Goal: Ask a question: Seek information or help from site administrators or community

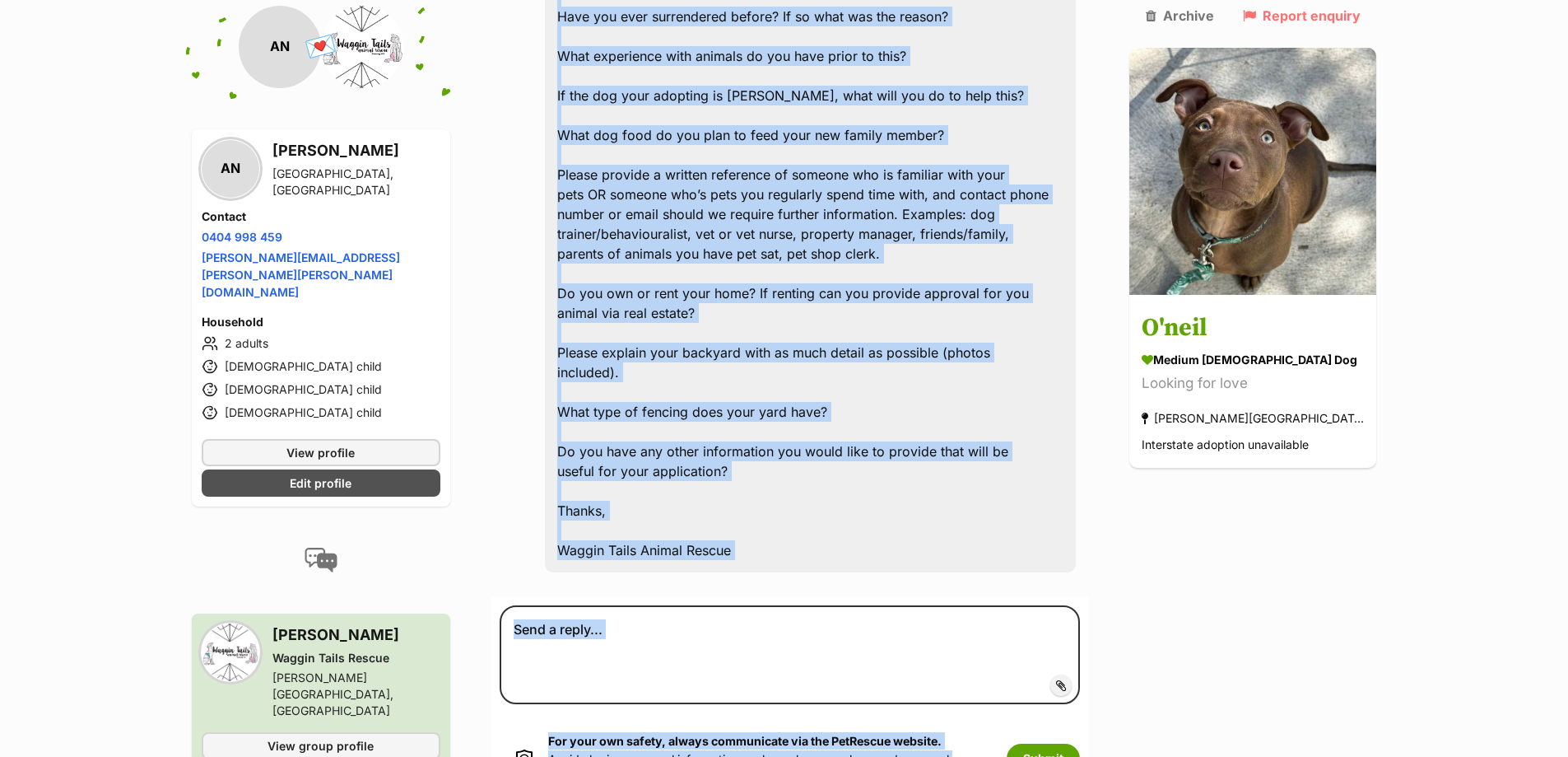
scroll to position [2077, 0]
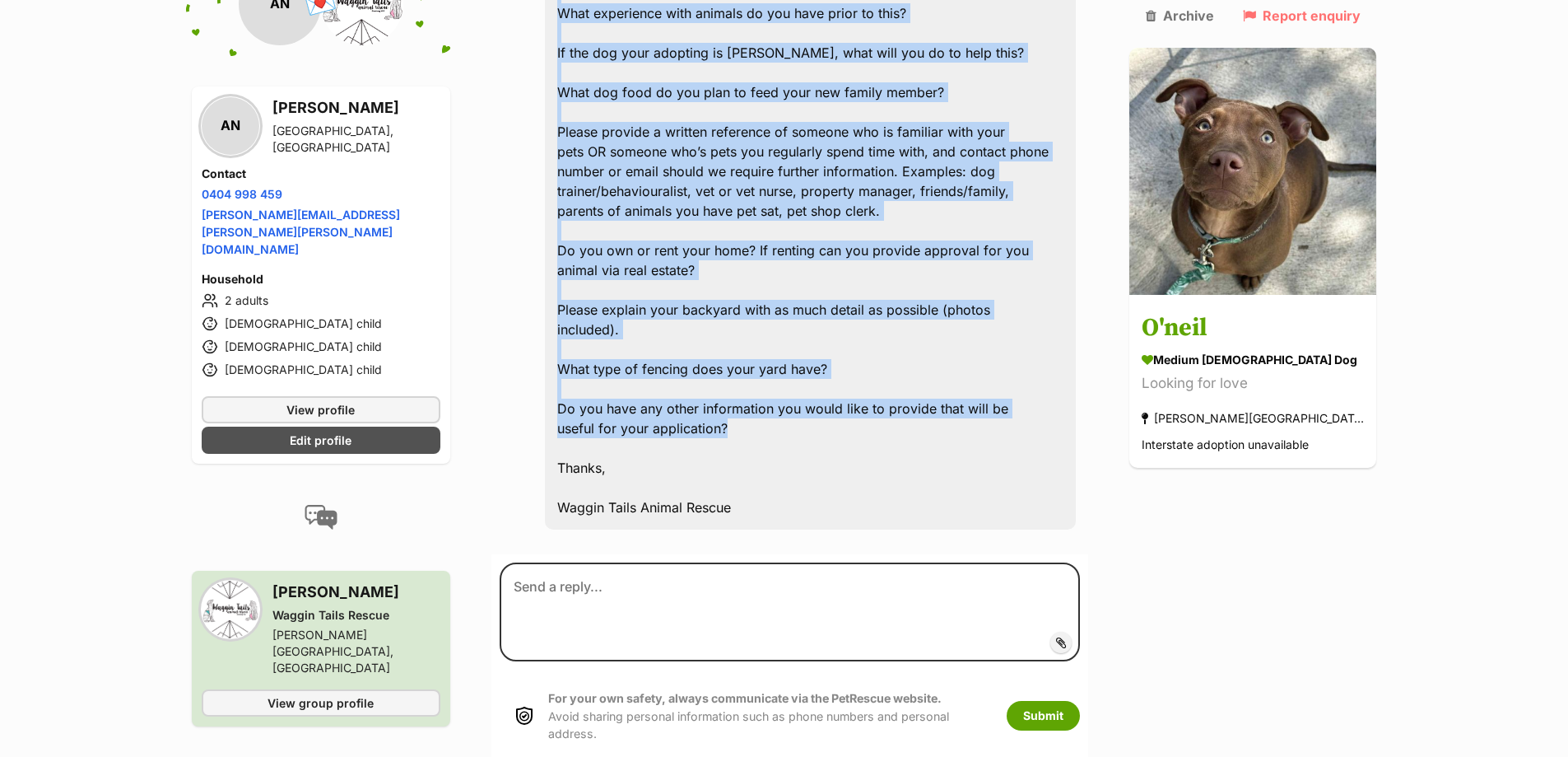
drag, startPoint x: 571, startPoint y: 121, endPoint x: 858, endPoint y: 388, distance: 392.0
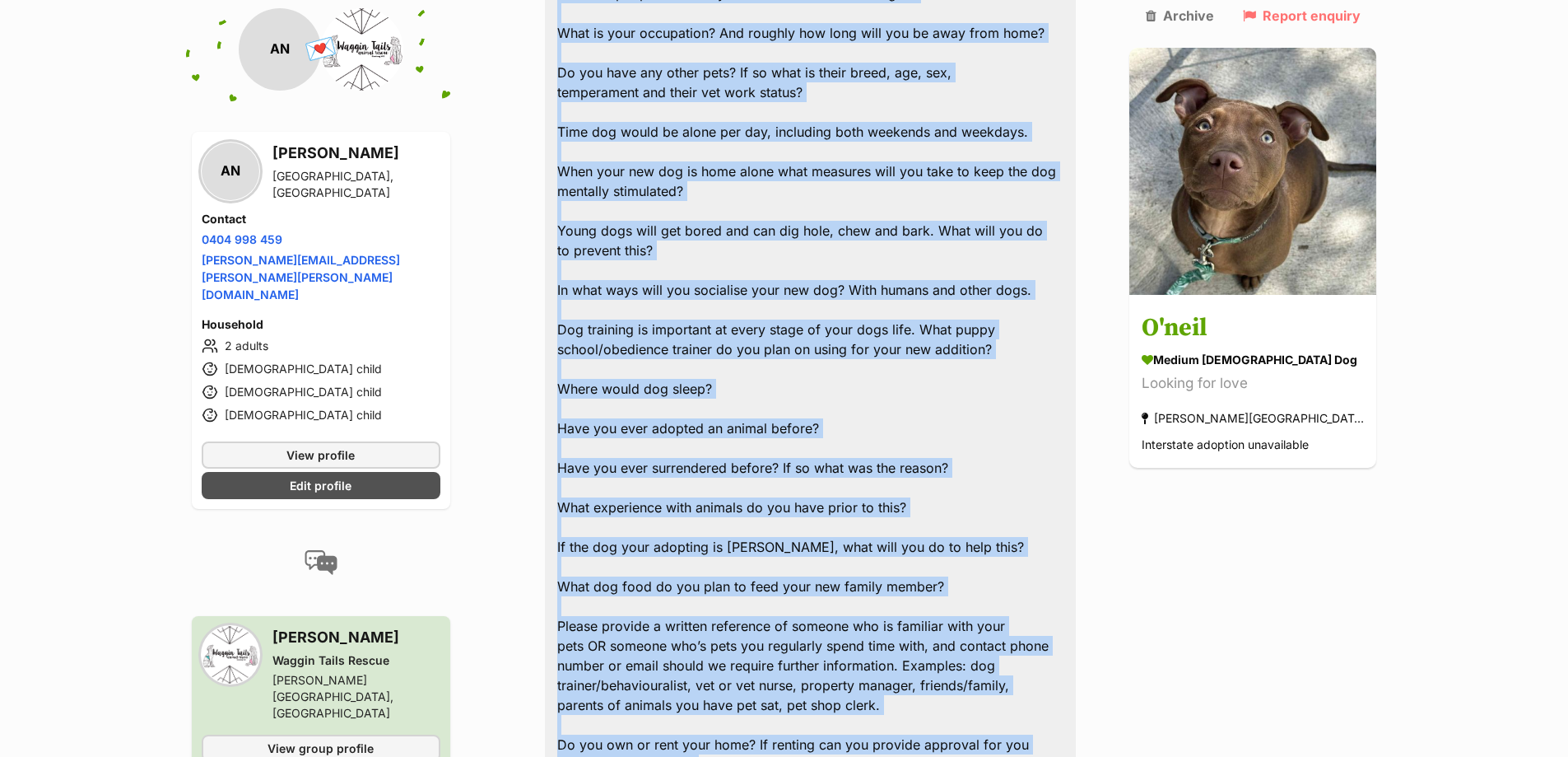
scroll to position [1172, 0]
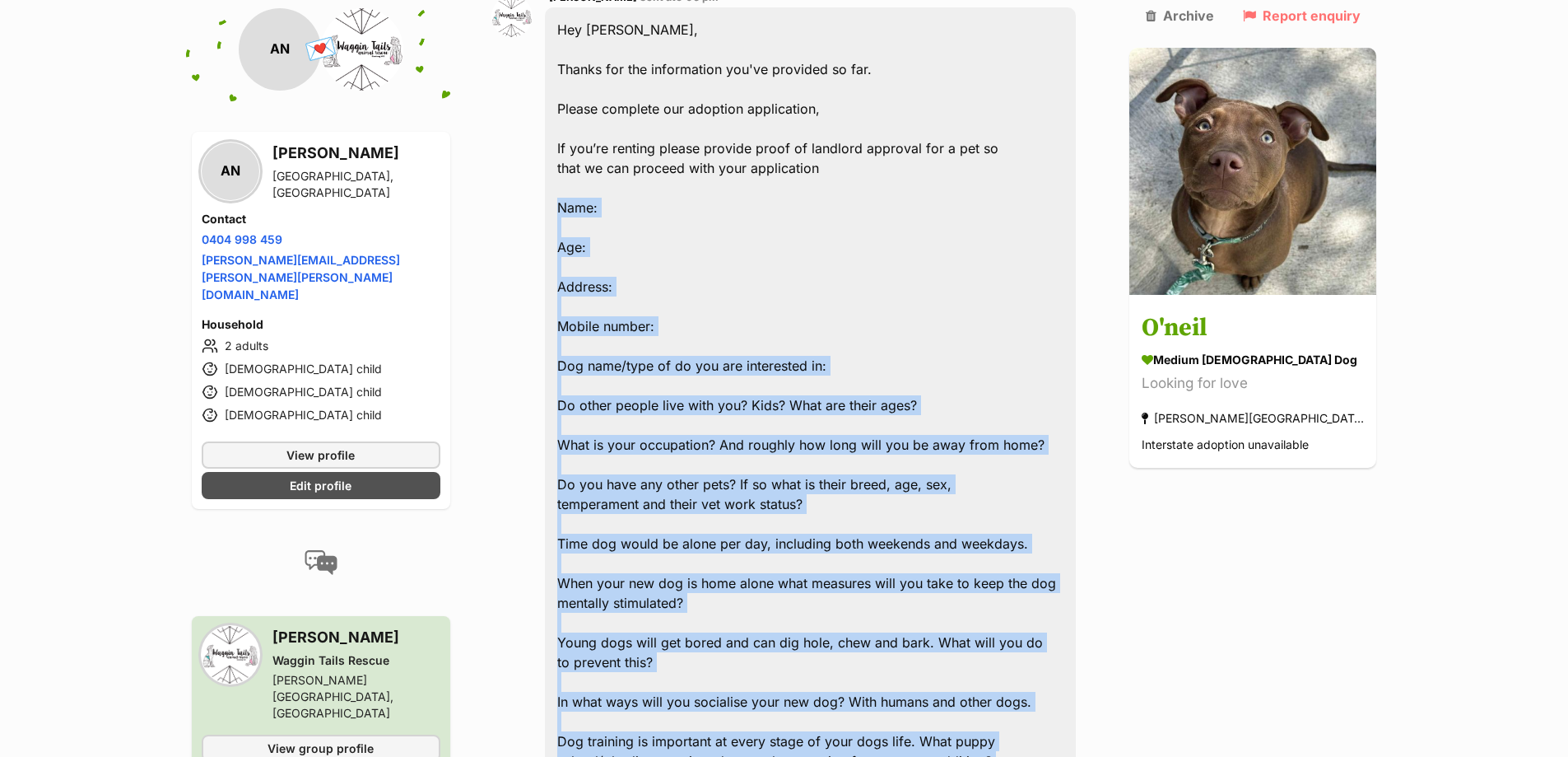
copy div "Name: Age: Address: Mobile number: Dog name/type of do you are interested in: D…"
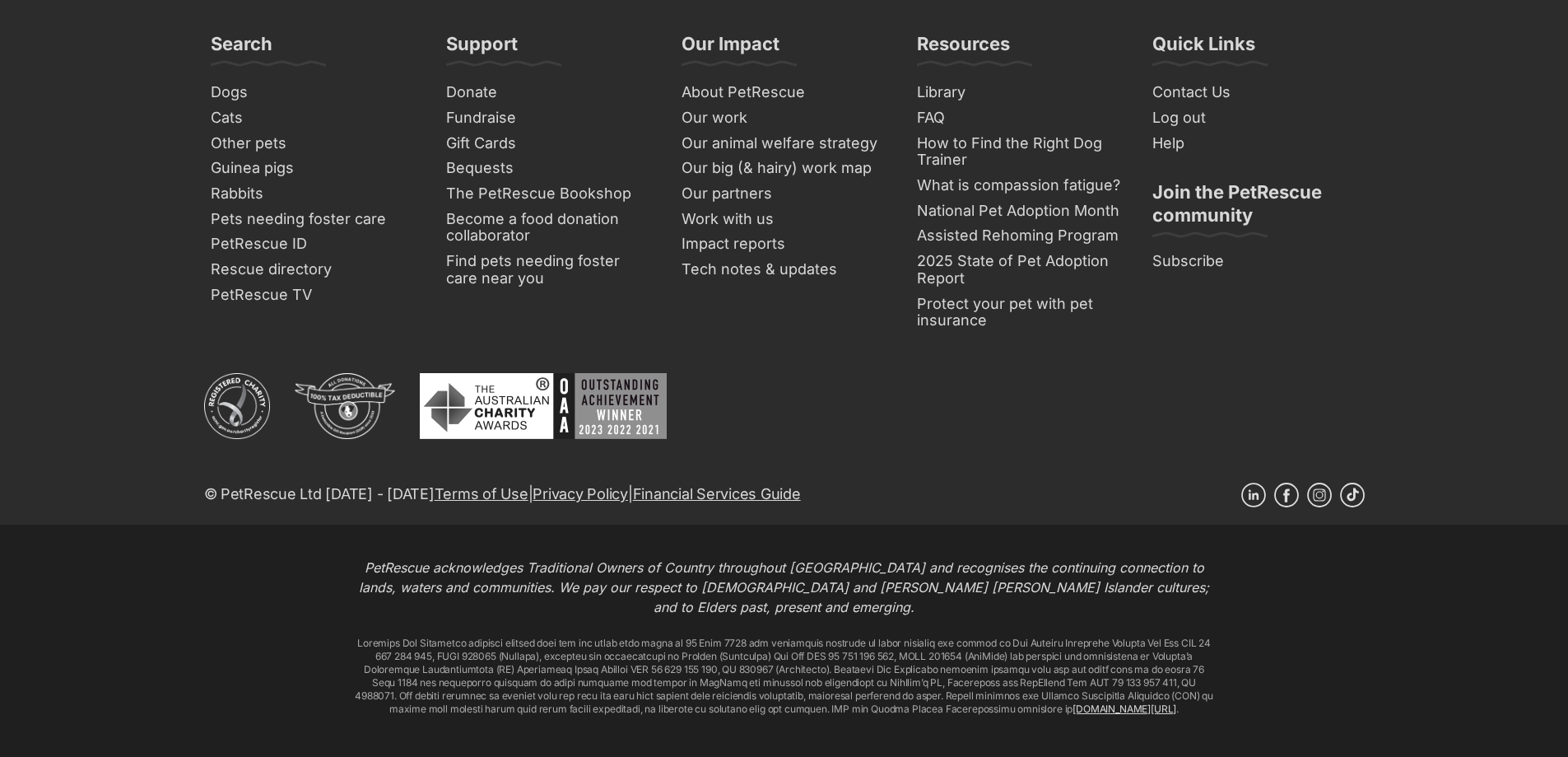
scroll to position [2400, 0]
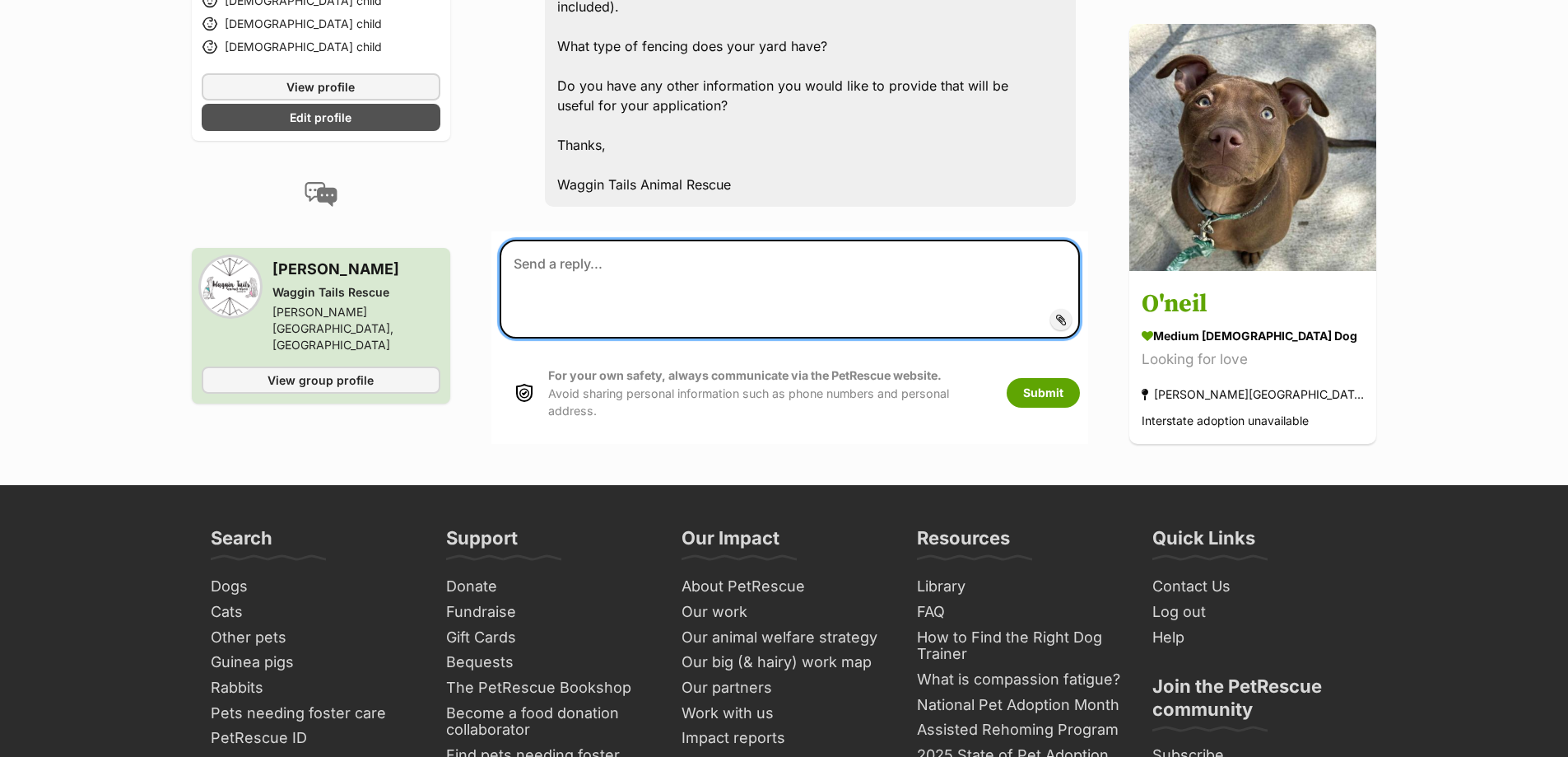
click at [591, 239] on textarea at bounding box center [790, 288] width 581 height 99
paste textarea "Name: Age: Address: Mobile number: Dog name/type of do you are interested in: D…"
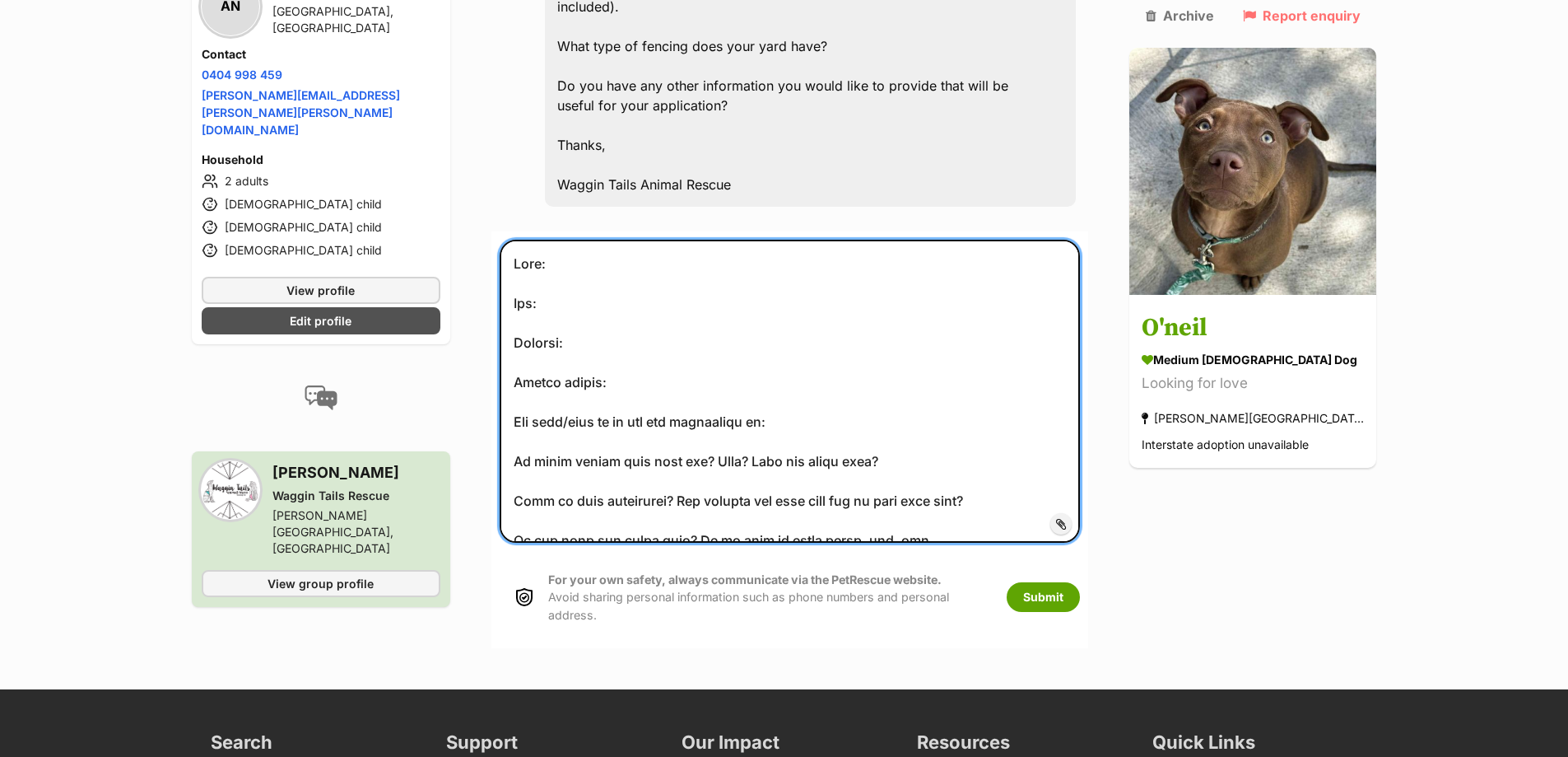
click at [652, 239] on textarea at bounding box center [790, 390] width 581 height 303
click at [577, 263] on textarea at bounding box center [790, 390] width 581 height 303
click at [657, 310] on textarea at bounding box center [790, 390] width 581 height 303
click at [663, 345] on textarea at bounding box center [790, 390] width 581 height 303
click at [648, 345] on textarea at bounding box center [790, 390] width 581 height 303
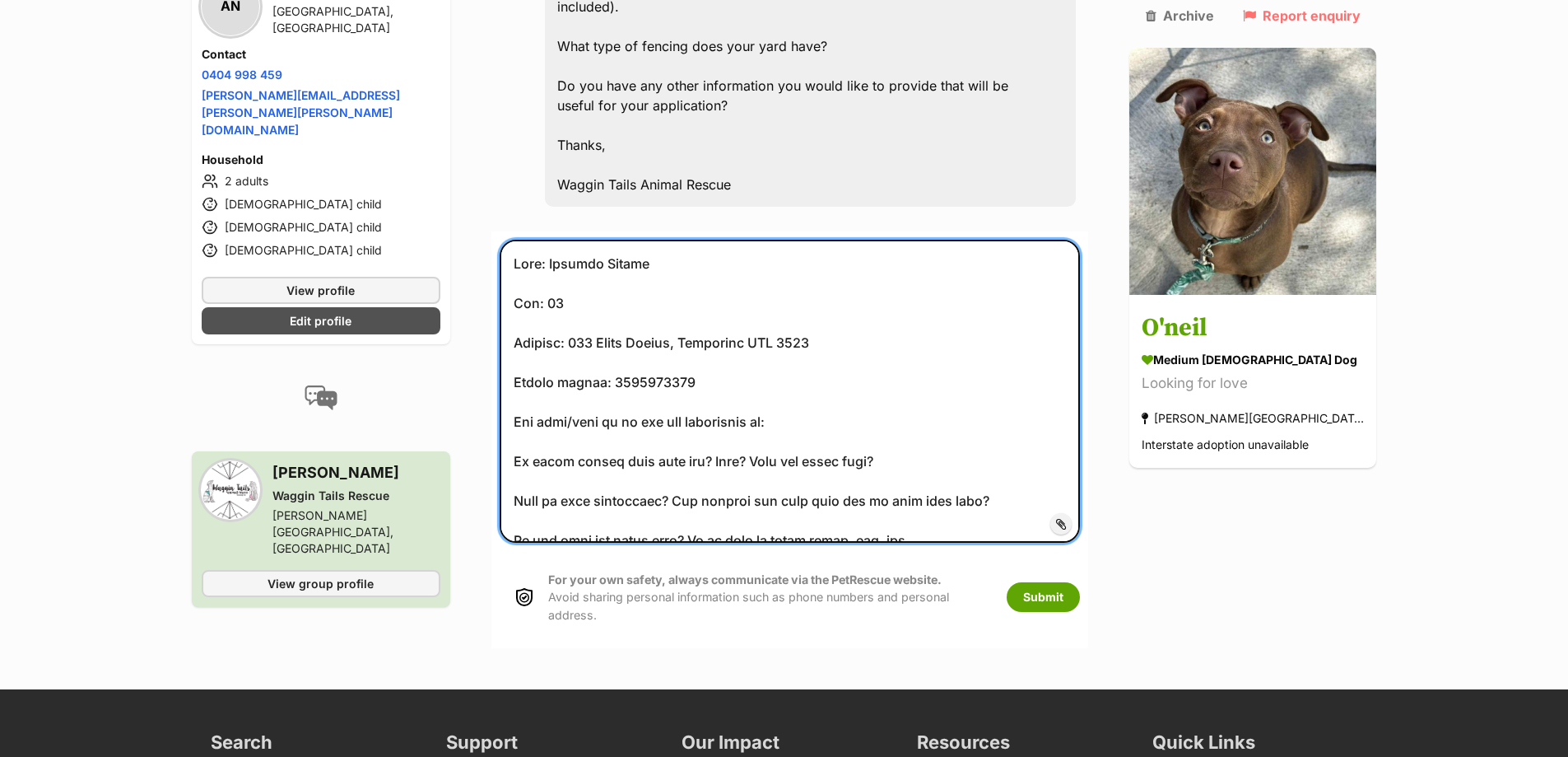
click at [866, 380] on textarea at bounding box center [790, 390] width 581 height 303
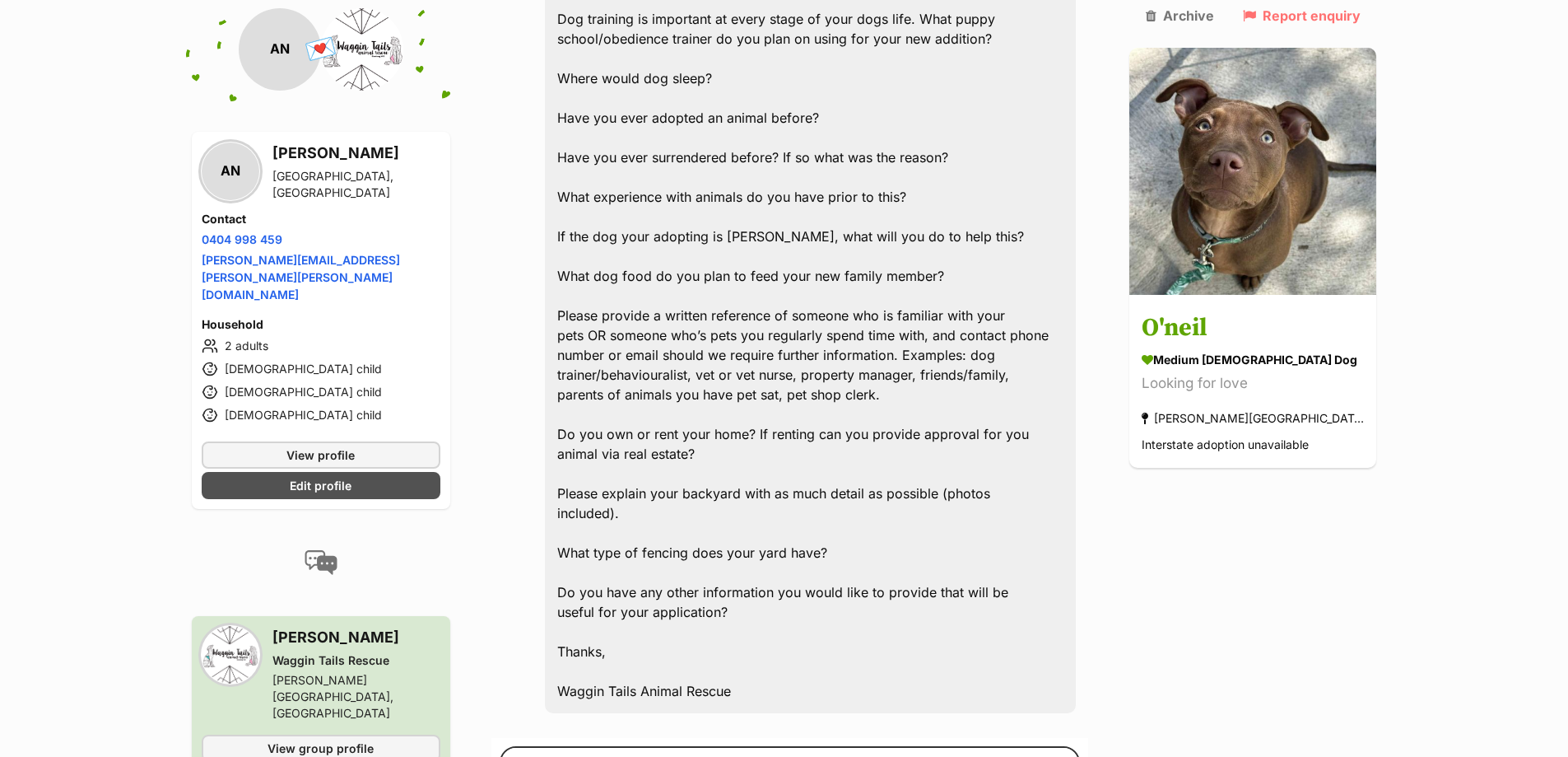
scroll to position [2388, 0]
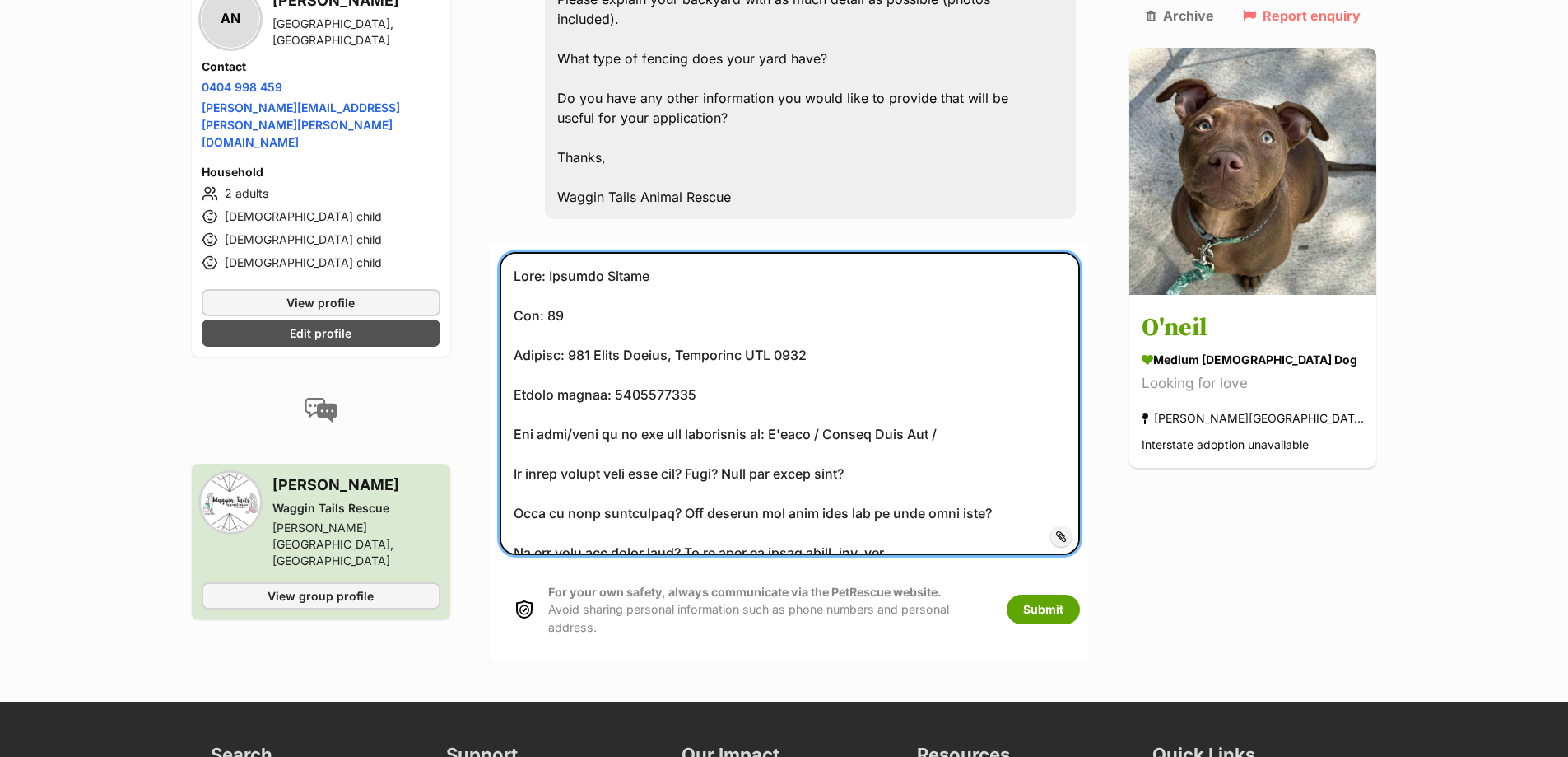
click at [985, 393] on textarea at bounding box center [790, 403] width 581 height 303
paste textarea "American Staffordshire Terrier Mix Dog"
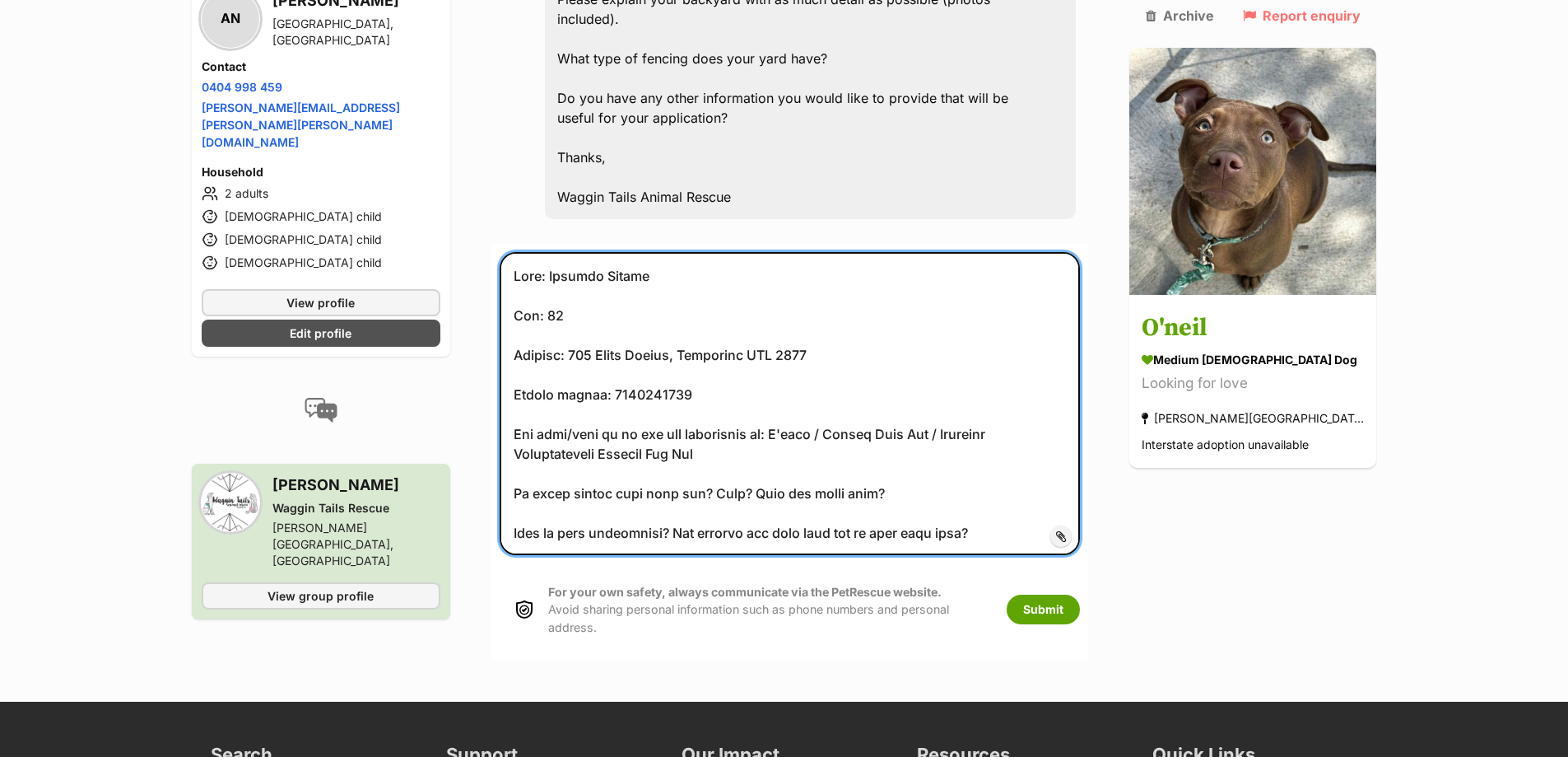
scroll to position [82, 0]
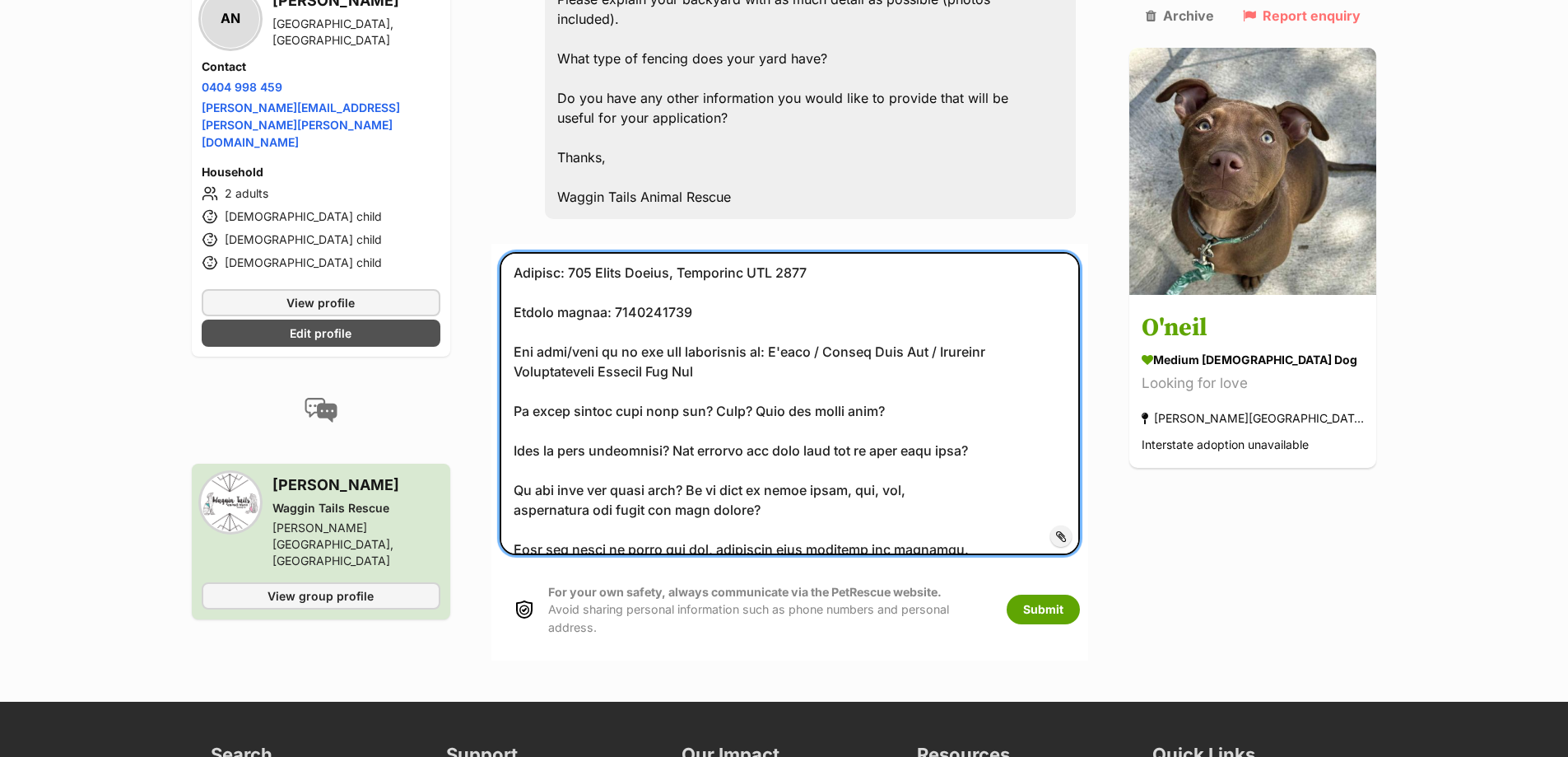
click at [954, 368] on textarea at bounding box center [790, 403] width 581 height 303
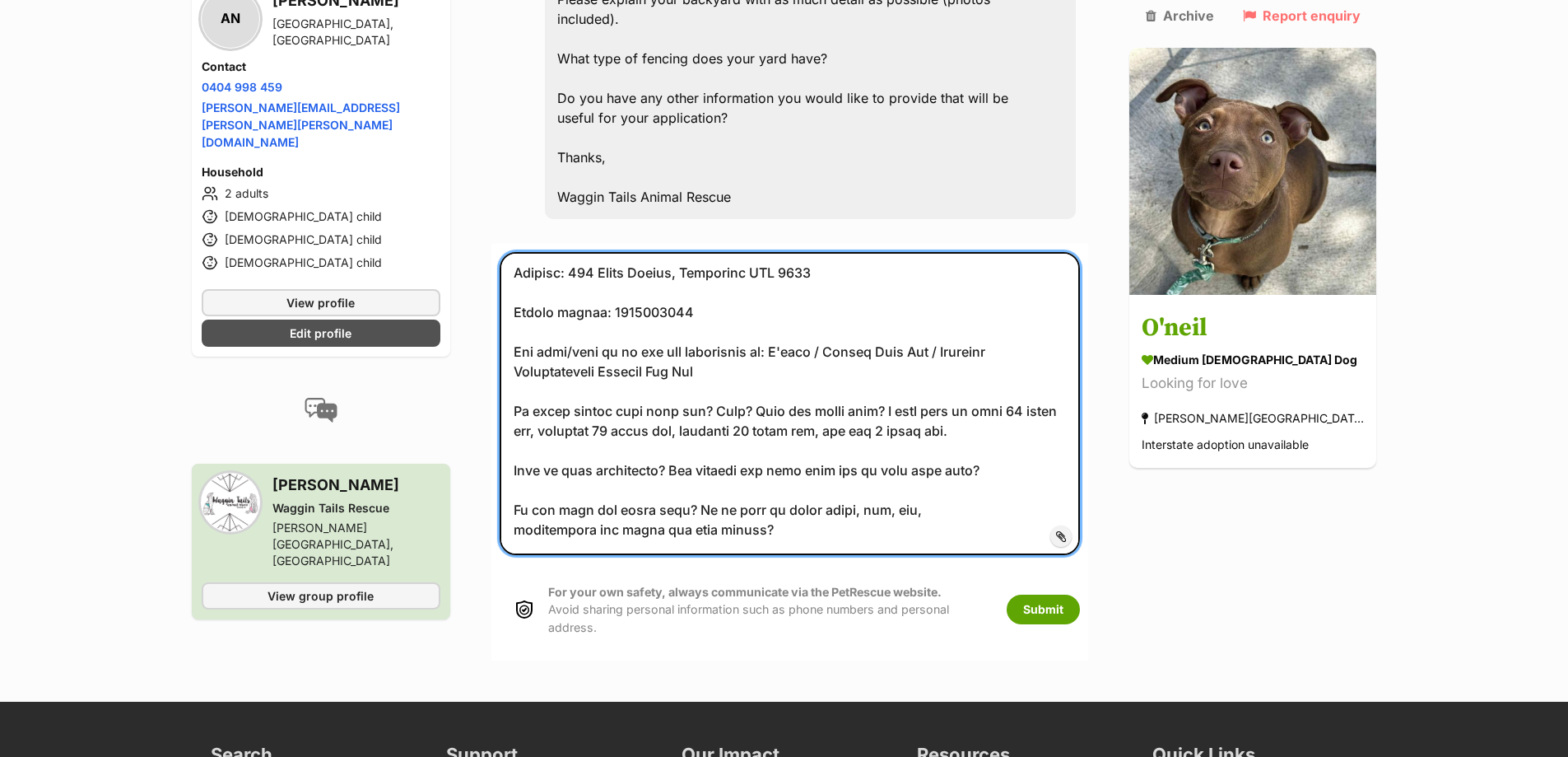
drag, startPoint x: 1052, startPoint y: 420, endPoint x: 1030, endPoint y: 432, distance: 25.1
click at [1049, 421] on textarea at bounding box center [790, 403] width 581 height 303
click at [1029, 432] on textarea at bounding box center [790, 403] width 581 height 303
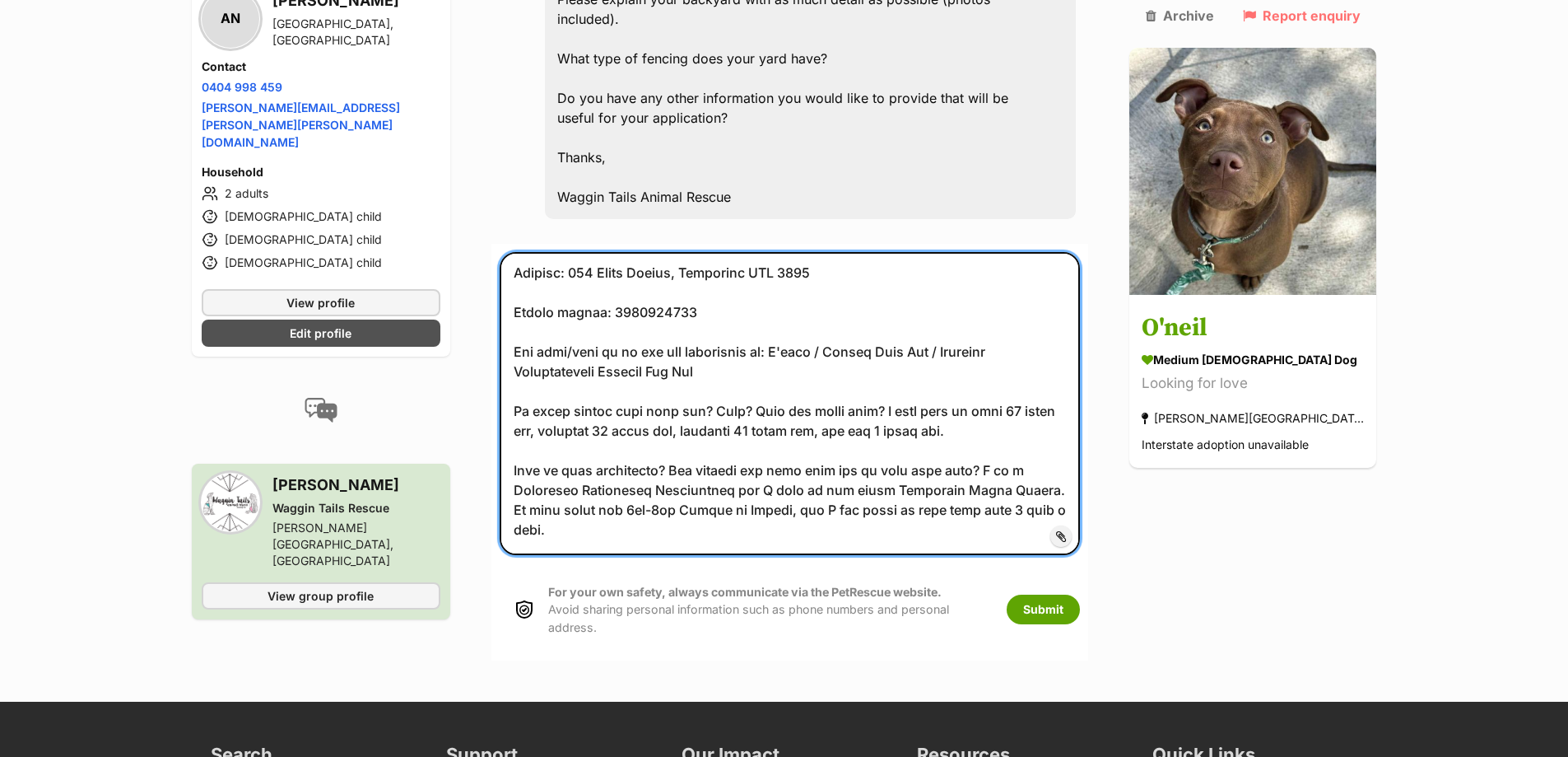
scroll to position [247, 0]
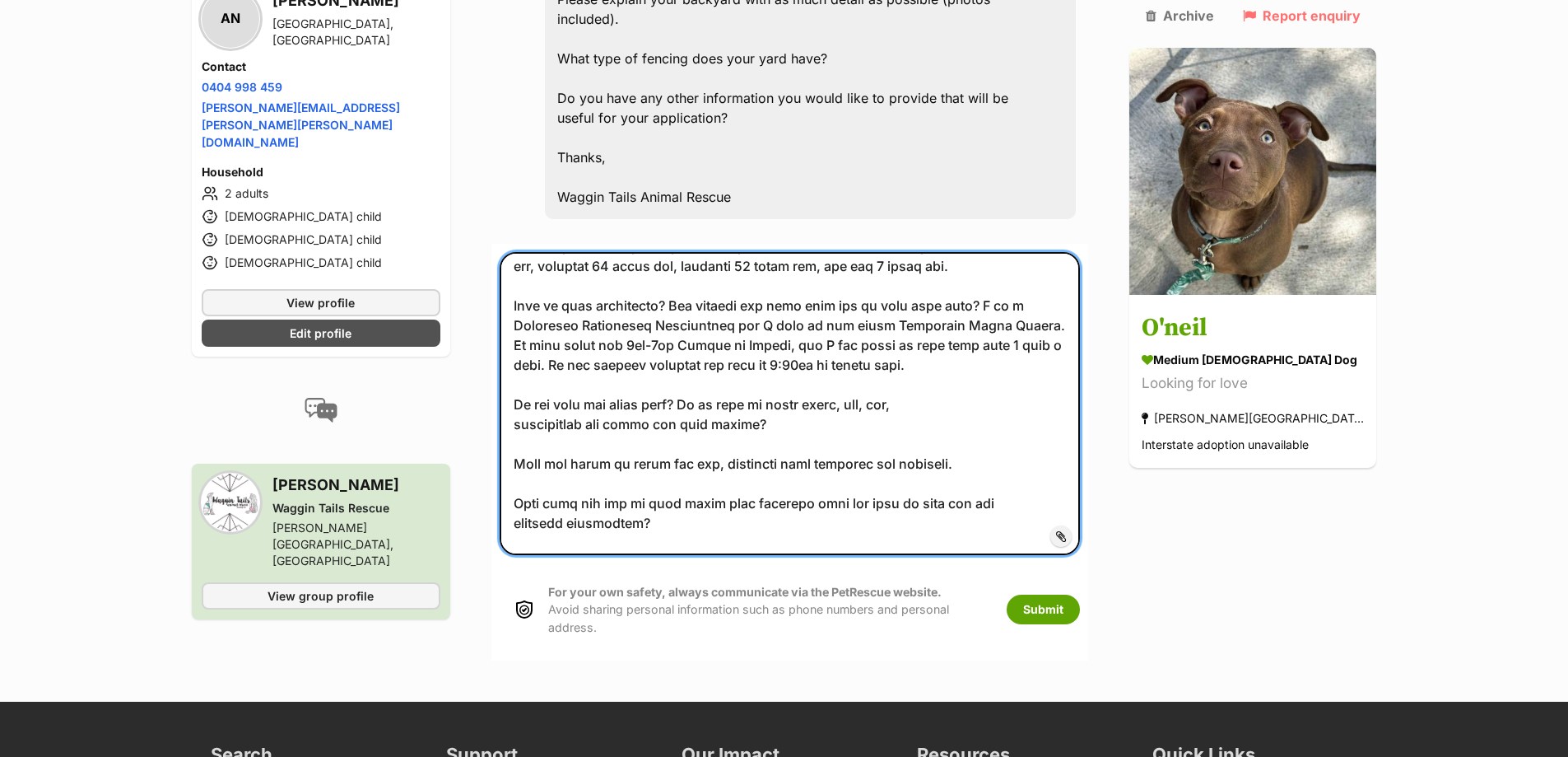
click at [823, 382] on textarea at bounding box center [790, 403] width 581 height 303
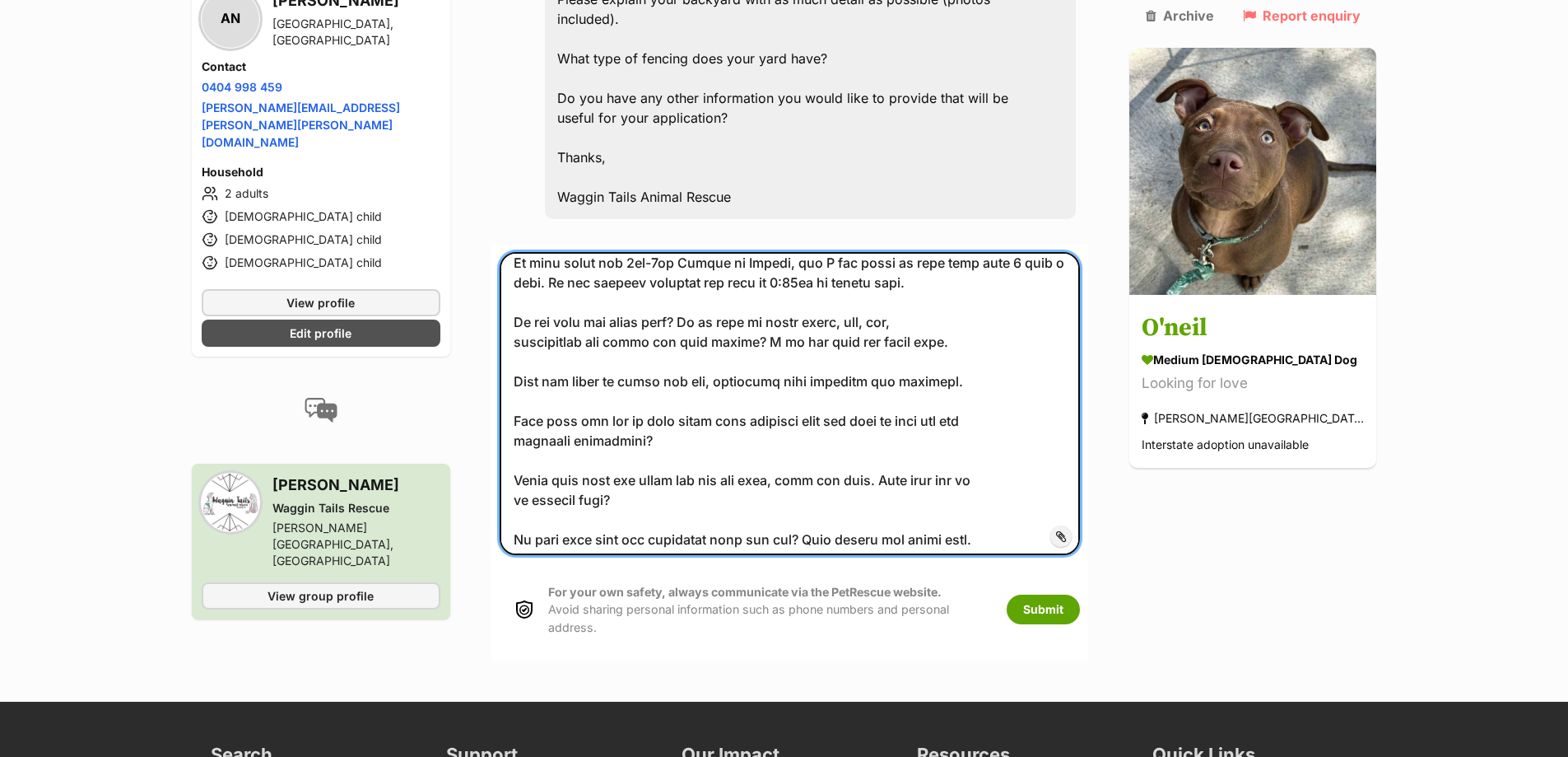
click at [1025, 339] on textarea at bounding box center [790, 403] width 581 height 303
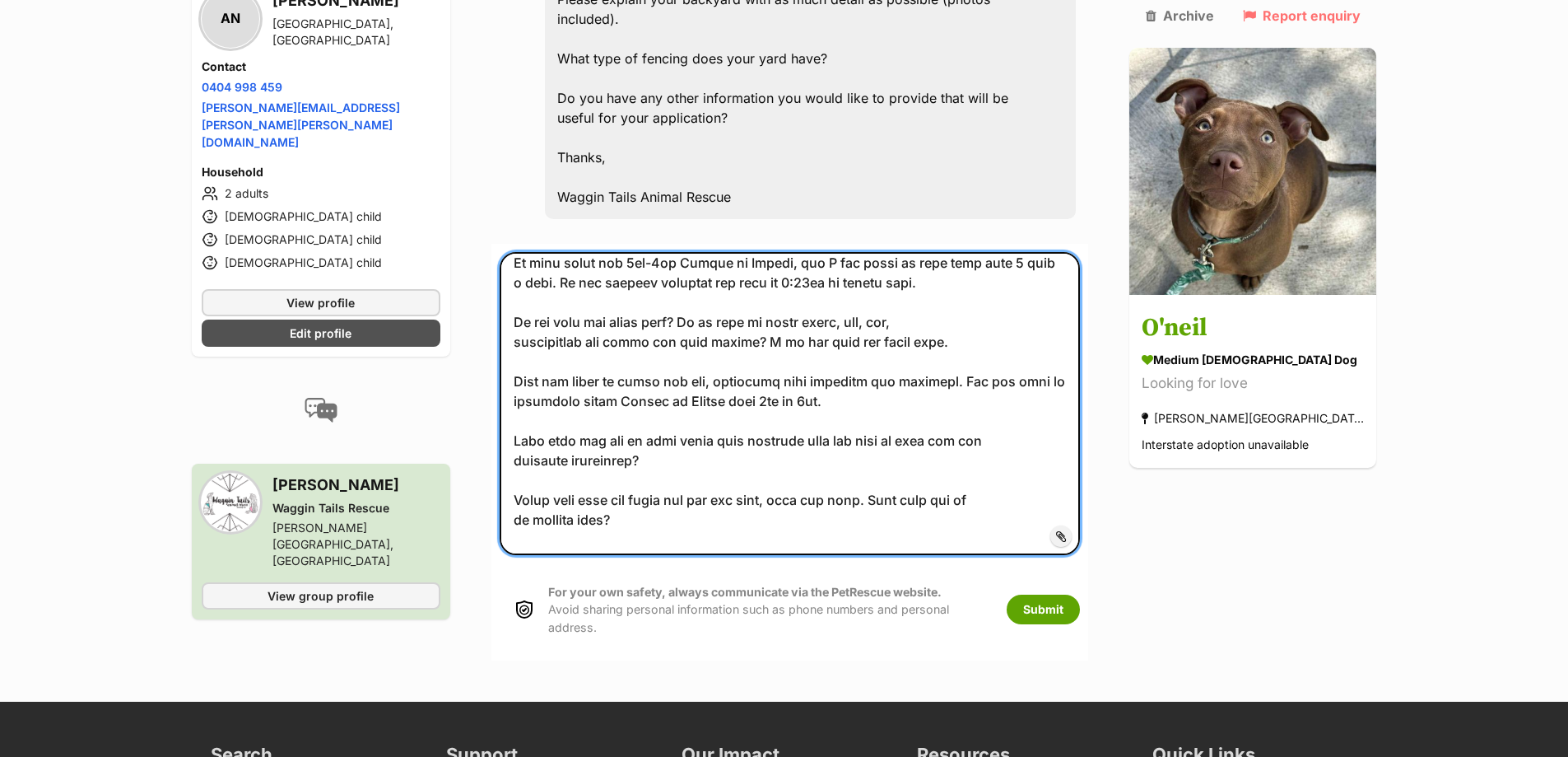
click at [686, 420] on textarea at bounding box center [790, 403] width 581 height 303
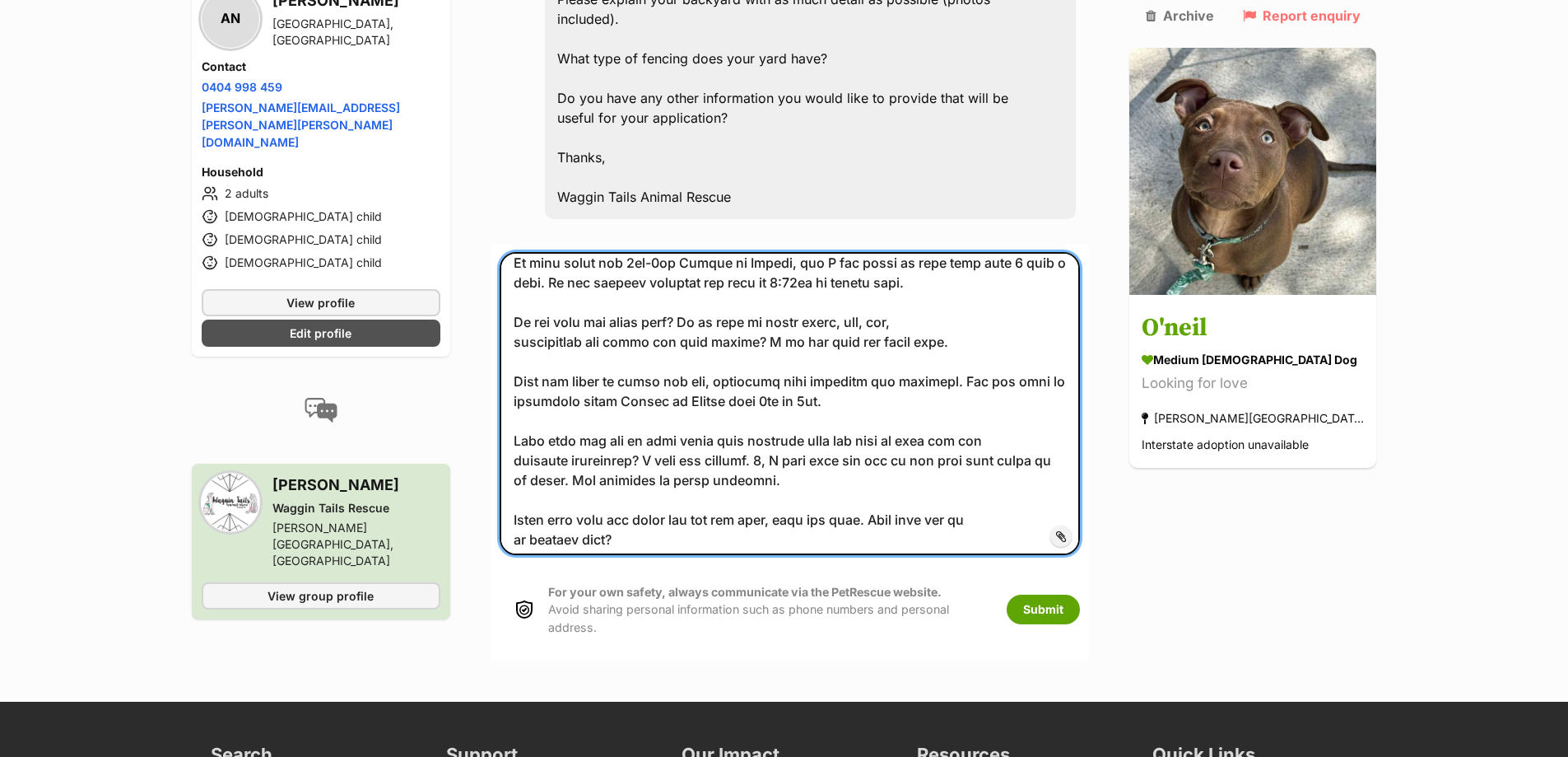
click at [983, 422] on textarea at bounding box center [790, 403] width 581 height 303
drag, startPoint x: 758, startPoint y: 443, endPoint x: 998, endPoint y: 495, distance: 245.6
click at [759, 443] on textarea at bounding box center [790, 403] width 581 height 303
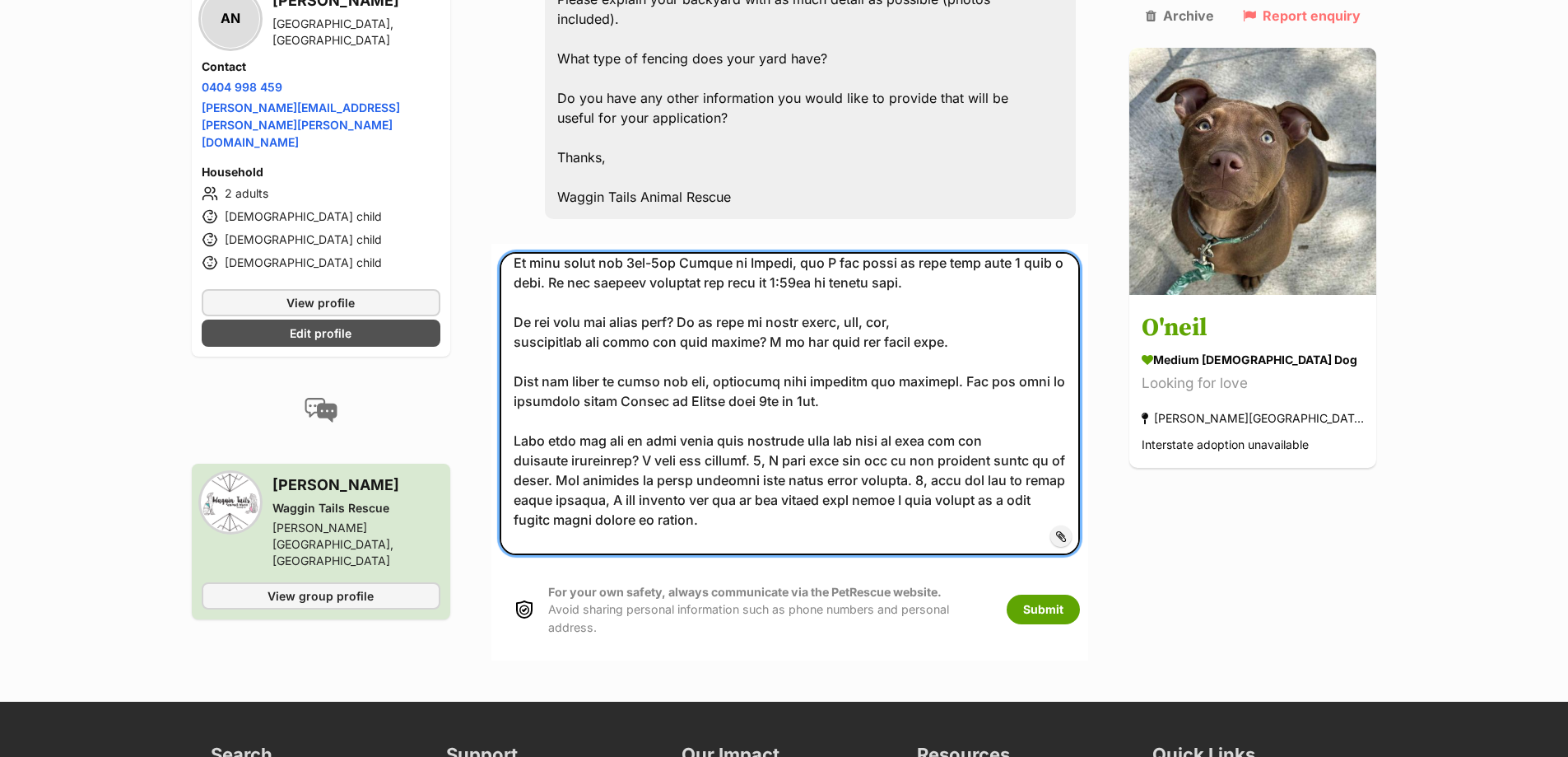
scroll to position [412, 0]
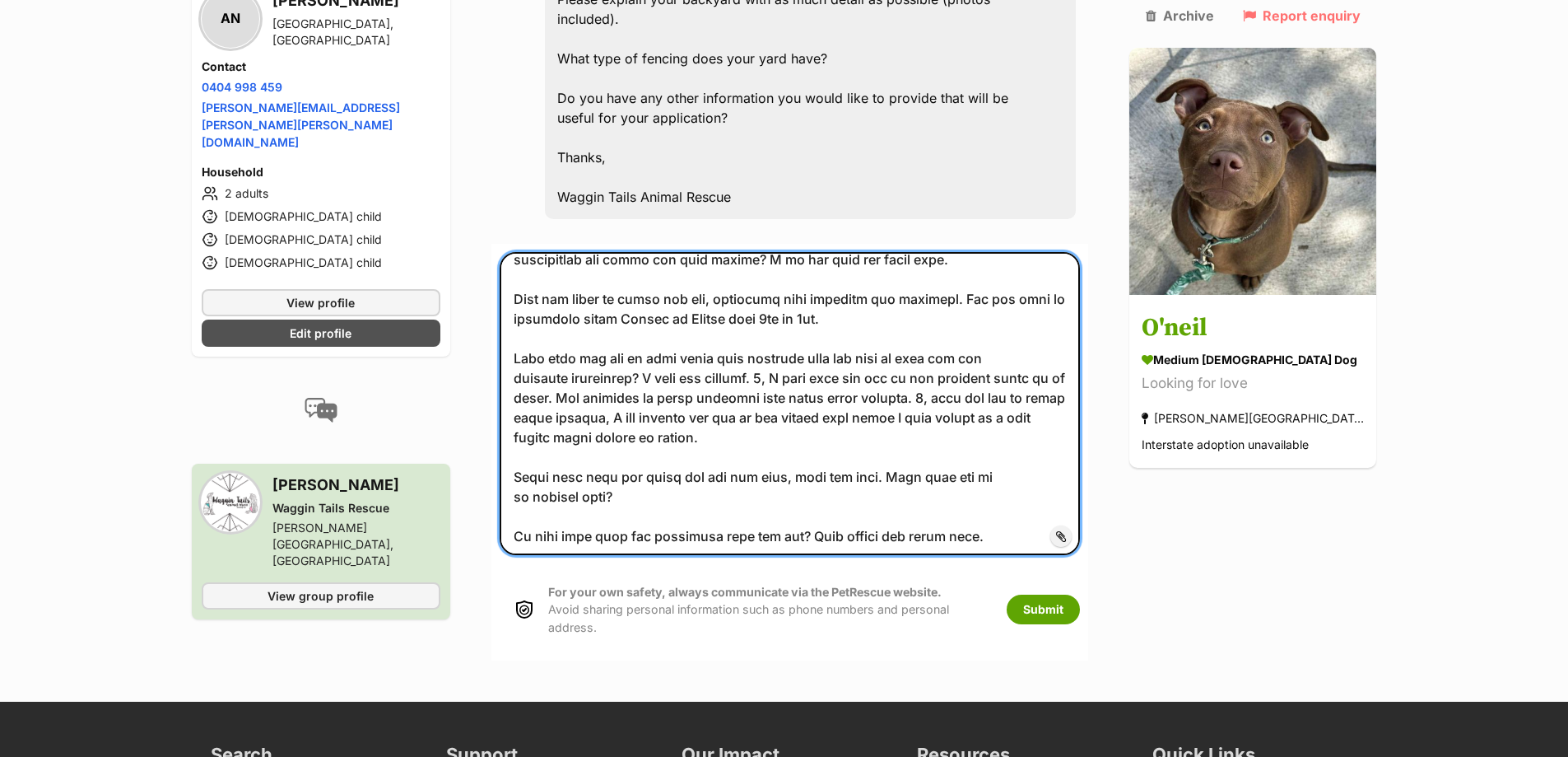
click at [863, 381] on textarea at bounding box center [790, 403] width 581 height 303
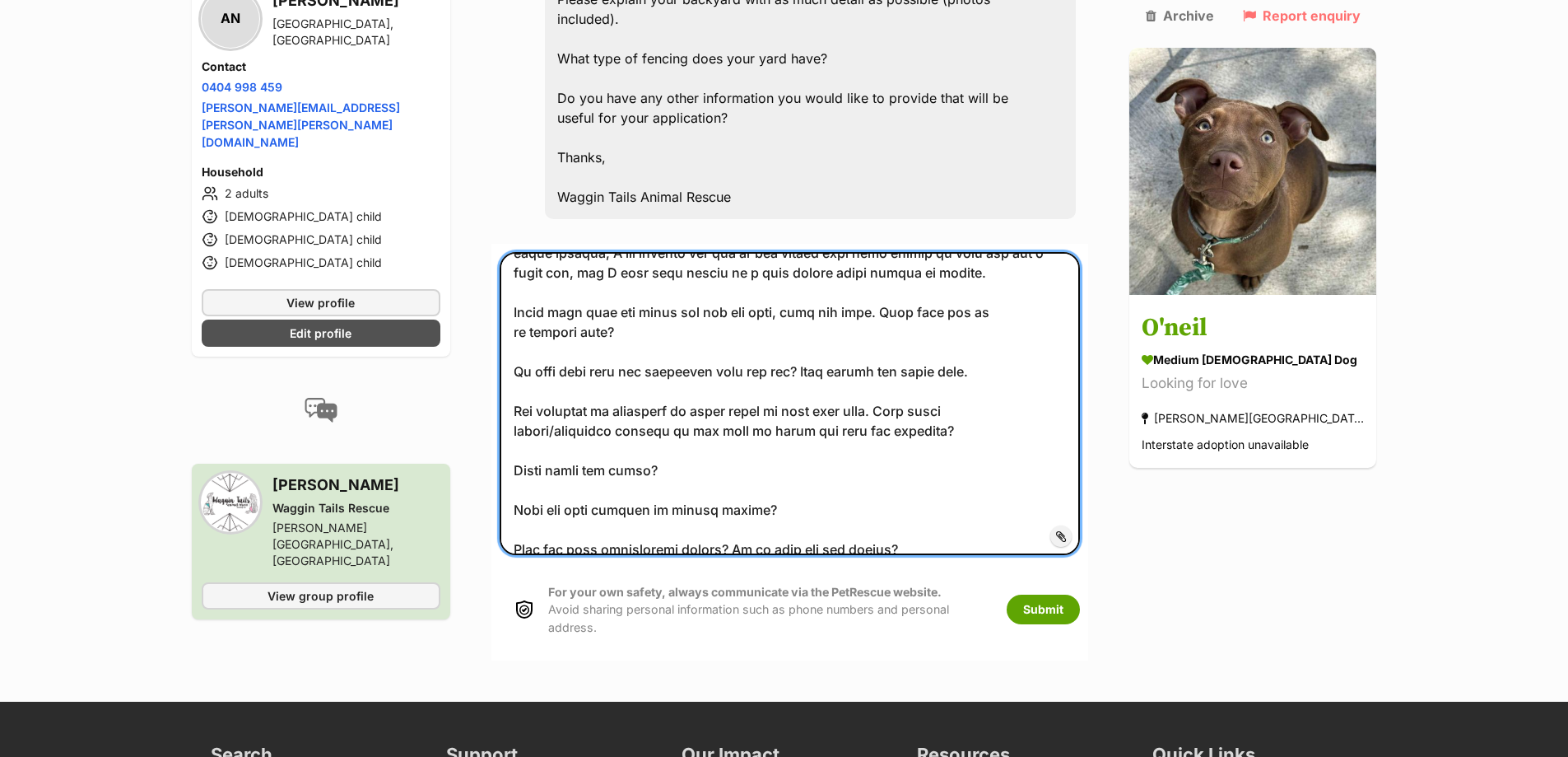
click at [672, 292] on textarea at bounding box center [790, 403] width 581 height 303
drag, startPoint x: 635, startPoint y: 291, endPoint x: 526, endPoint y: 270, distance: 111.0
click at [526, 270] on textarea at bounding box center [790, 403] width 581 height 303
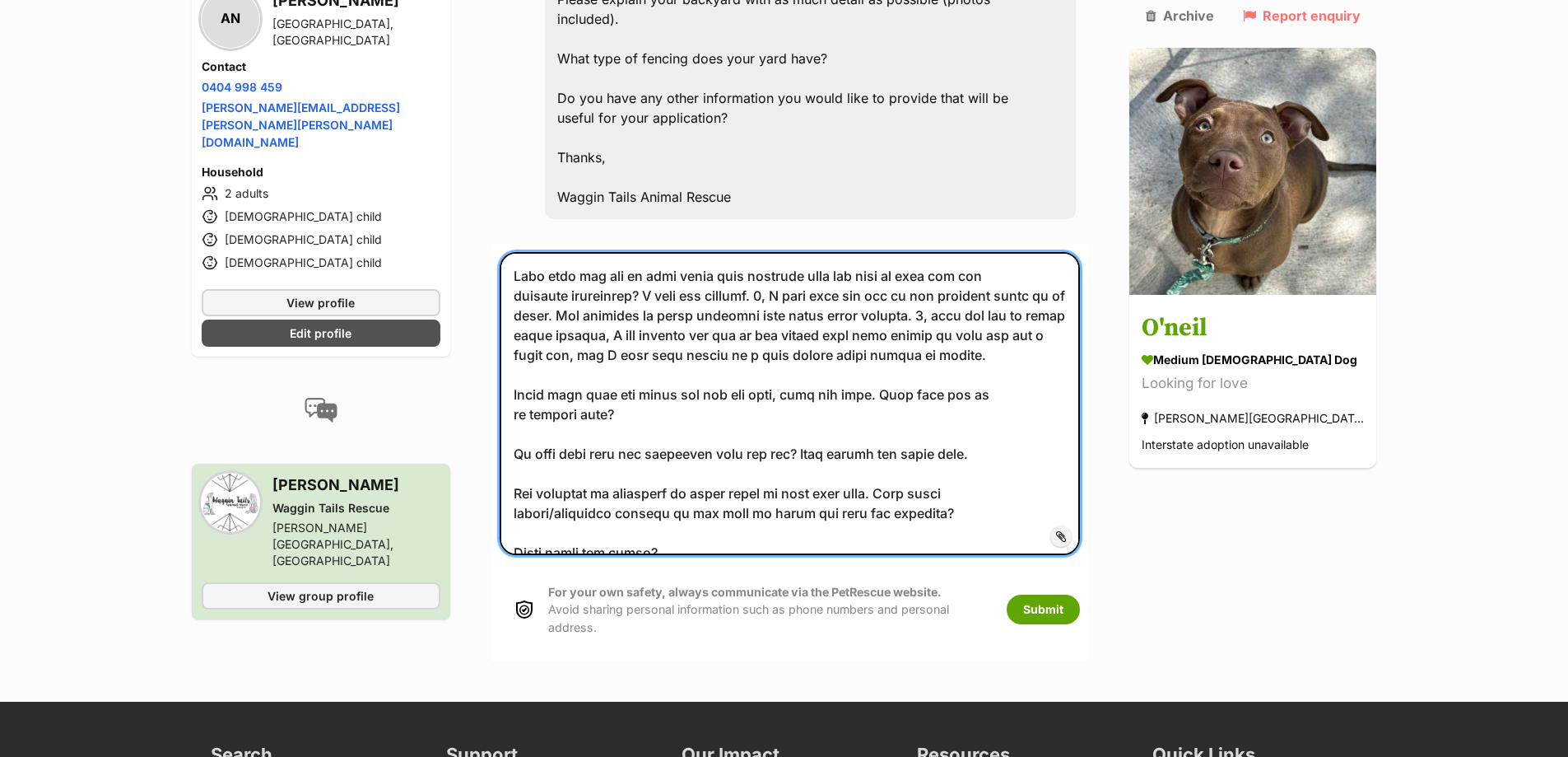
click at [672, 378] on textarea at bounding box center [790, 403] width 581 height 303
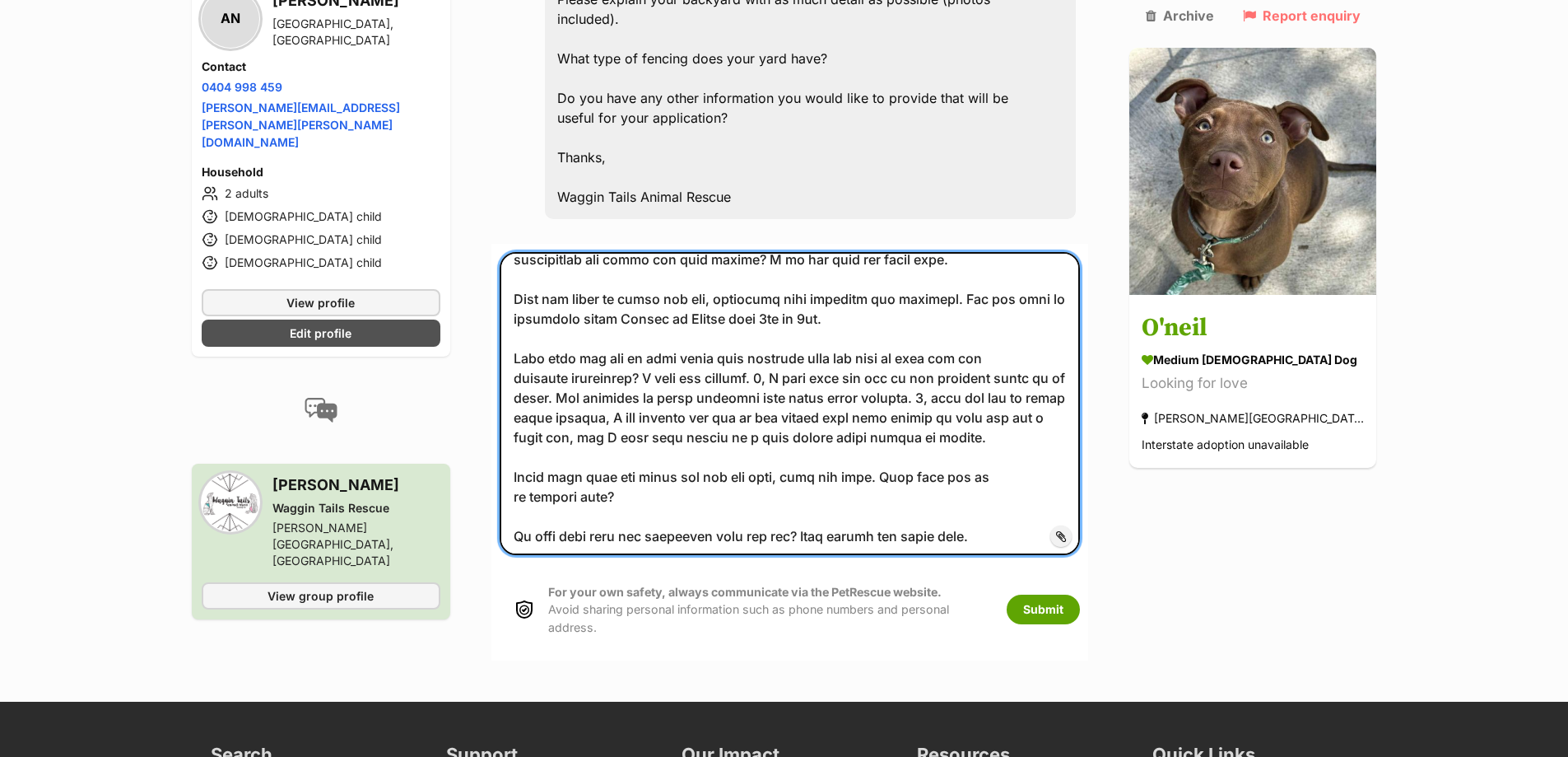
click at [657, 343] on textarea at bounding box center [790, 403] width 581 height 303
drag, startPoint x: 1005, startPoint y: 399, endPoint x: 660, endPoint y: 342, distance: 349.7
click at [660, 342] on textarea at bounding box center [790, 403] width 581 height 303
click at [673, 459] on textarea at bounding box center [790, 403] width 581 height 303
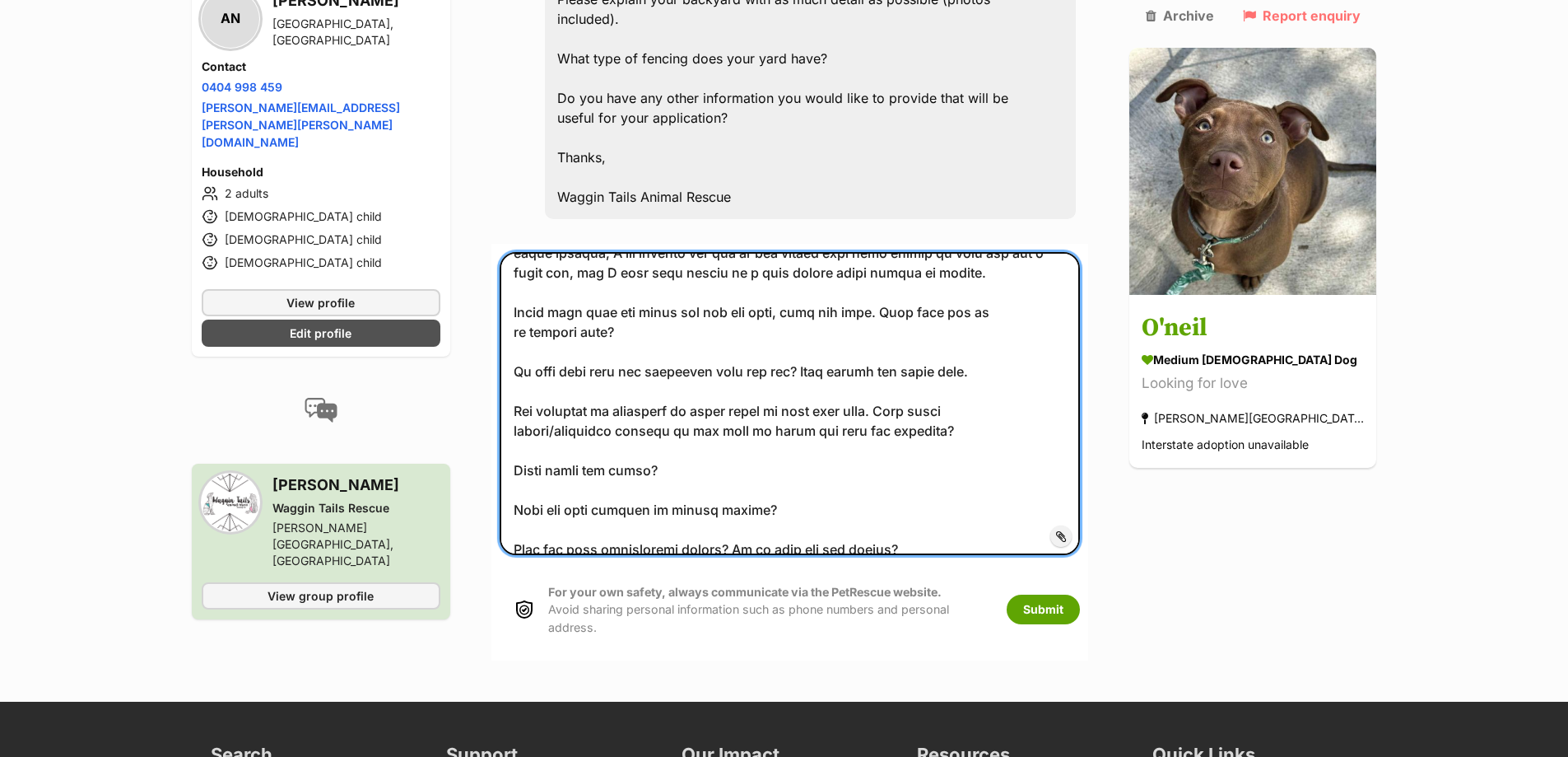
scroll to position [494, 0]
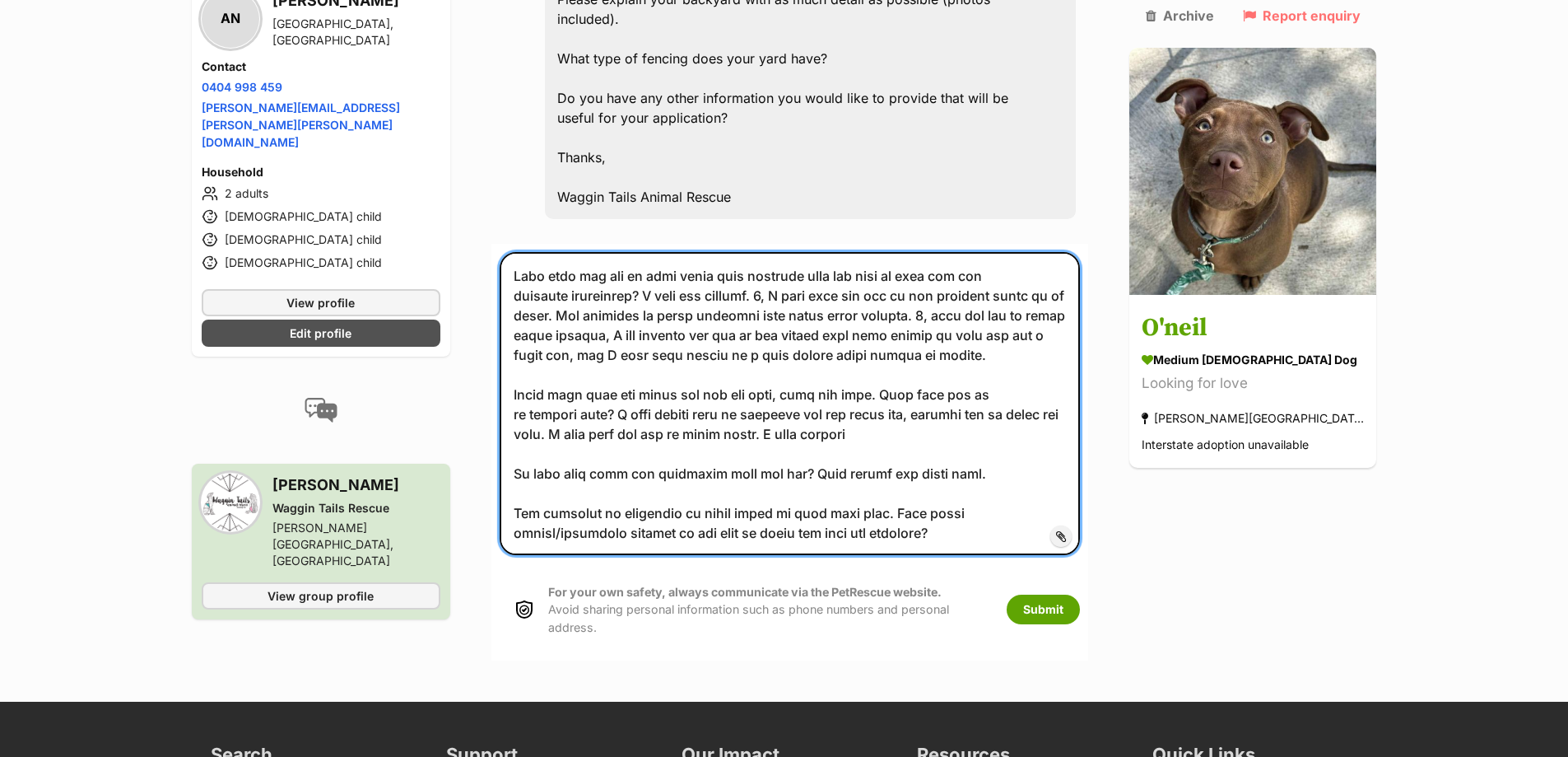
click at [826, 395] on textarea at bounding box center [790, 403] width 581 height 303
click at [1041, 436] on textarea at bounding box center [790, 403] width 581 height 303
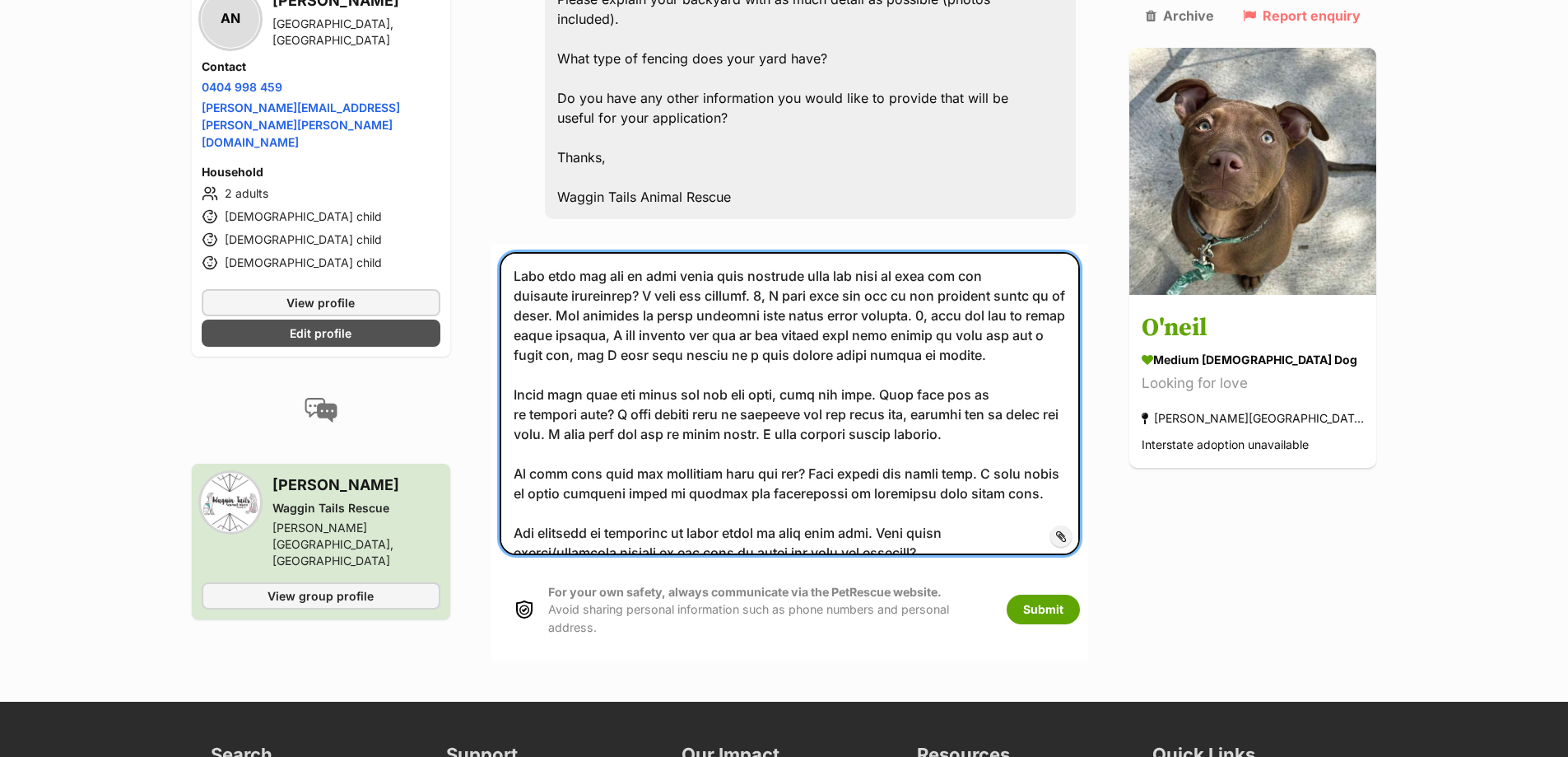
click at [853, 453] on textarea at bounding box center [790, 403] width 581 height 303
drag, startPoint x: 853, startPoint y: 453, endPoint x: 731, endPoint y: 447, distance: 122.1
click at [719, 446] on textarea at bounding box center [790, 403] width 581 height 303
click at [1019, 452] on textarea at bounding box center [790, 403] width 581 height 303
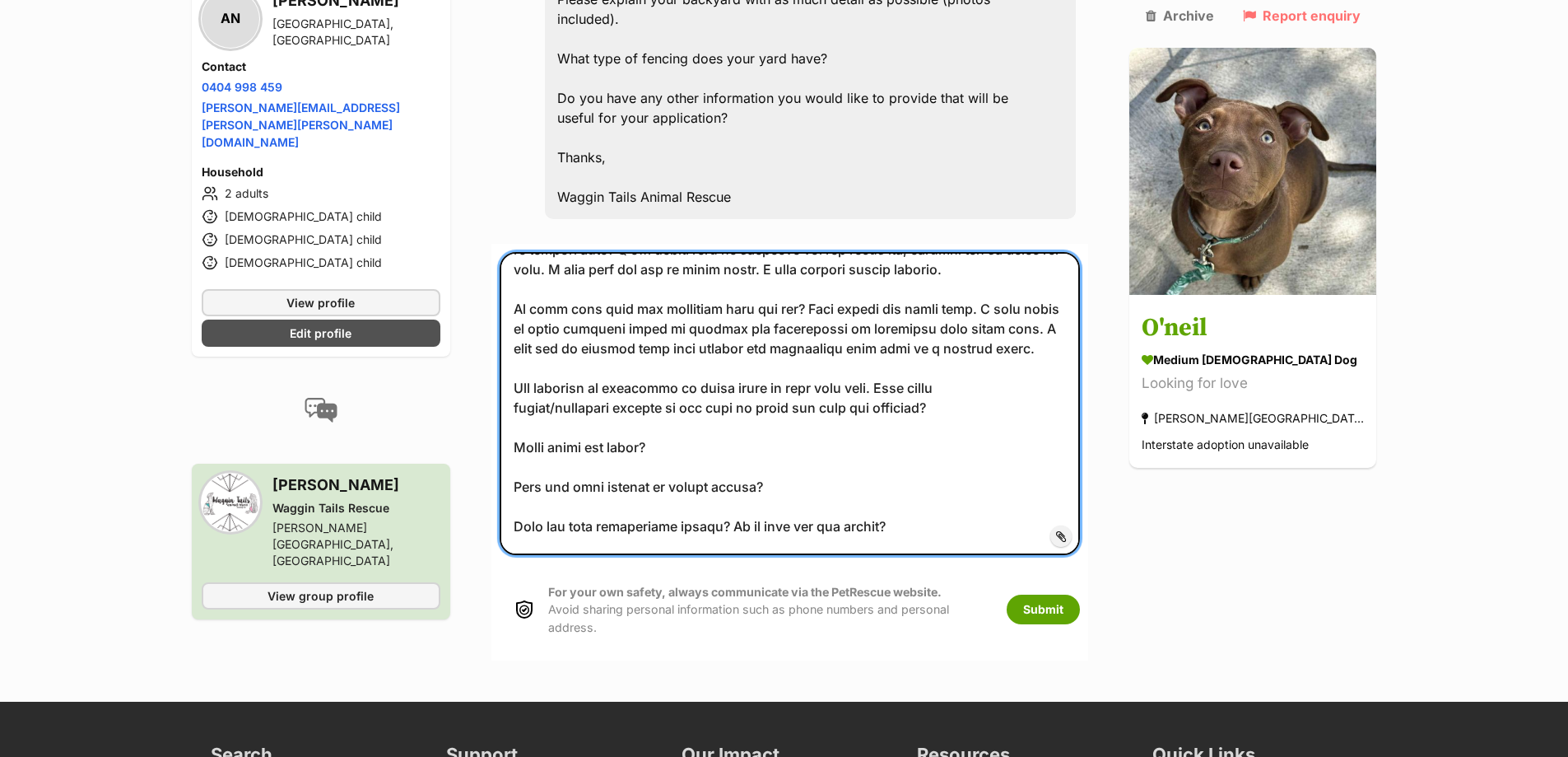
click at [1055, 369] on textarea at bounding box center [790, 403] width 581 height 303
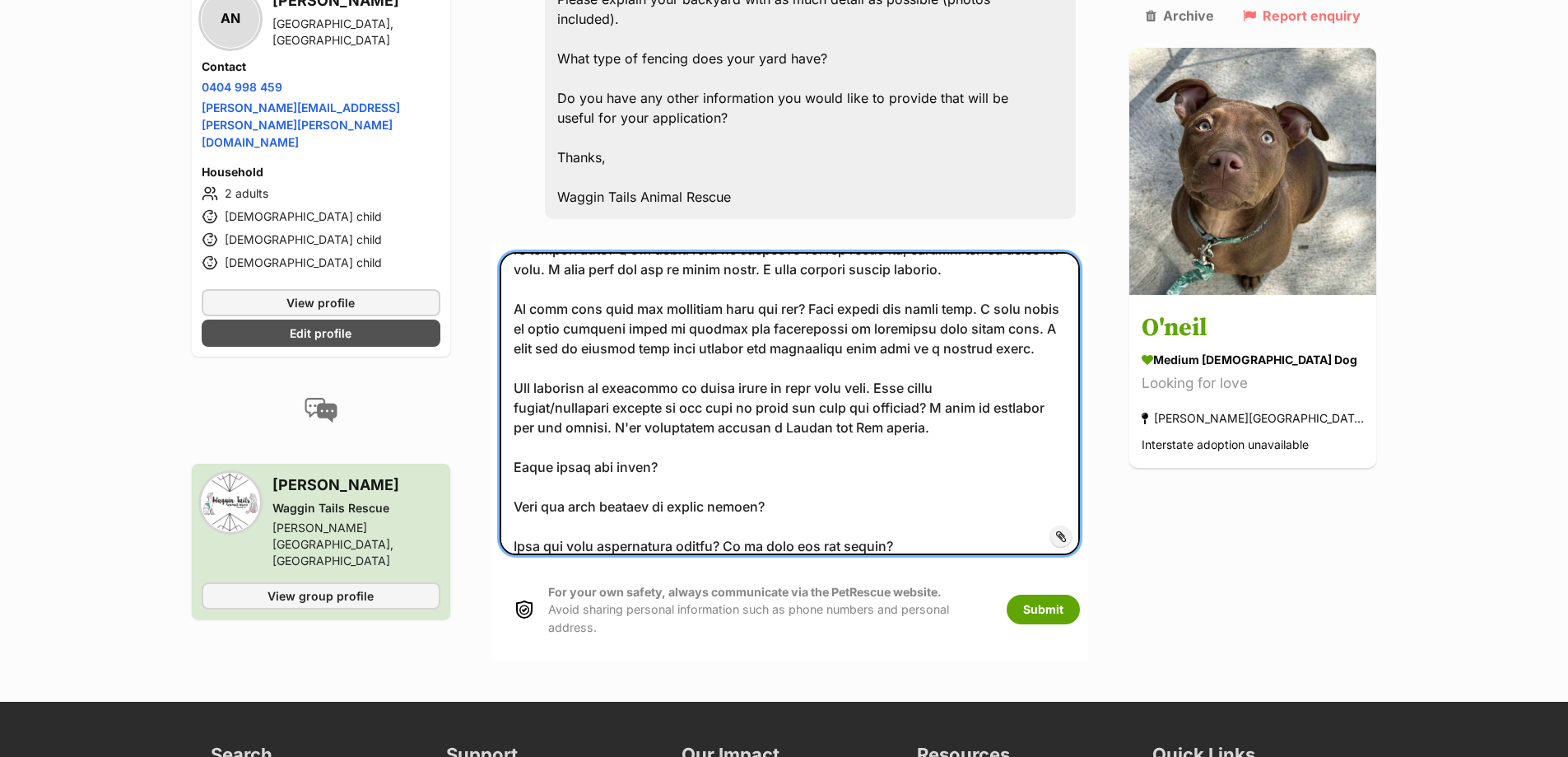
click at [979, 387] on textarea at bounding box center [790, 403] width 581 height 303
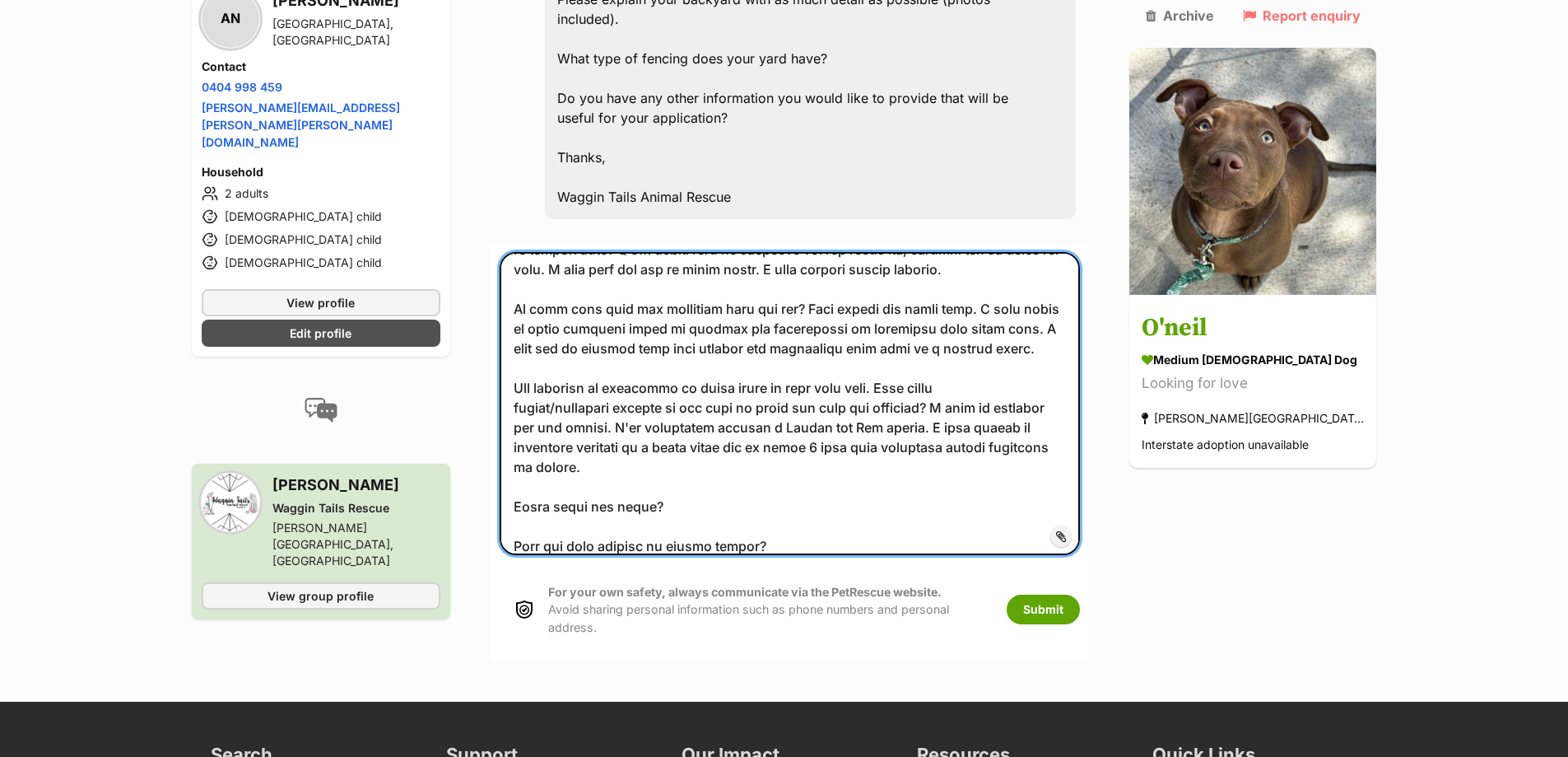
scroll to position [823, 0]
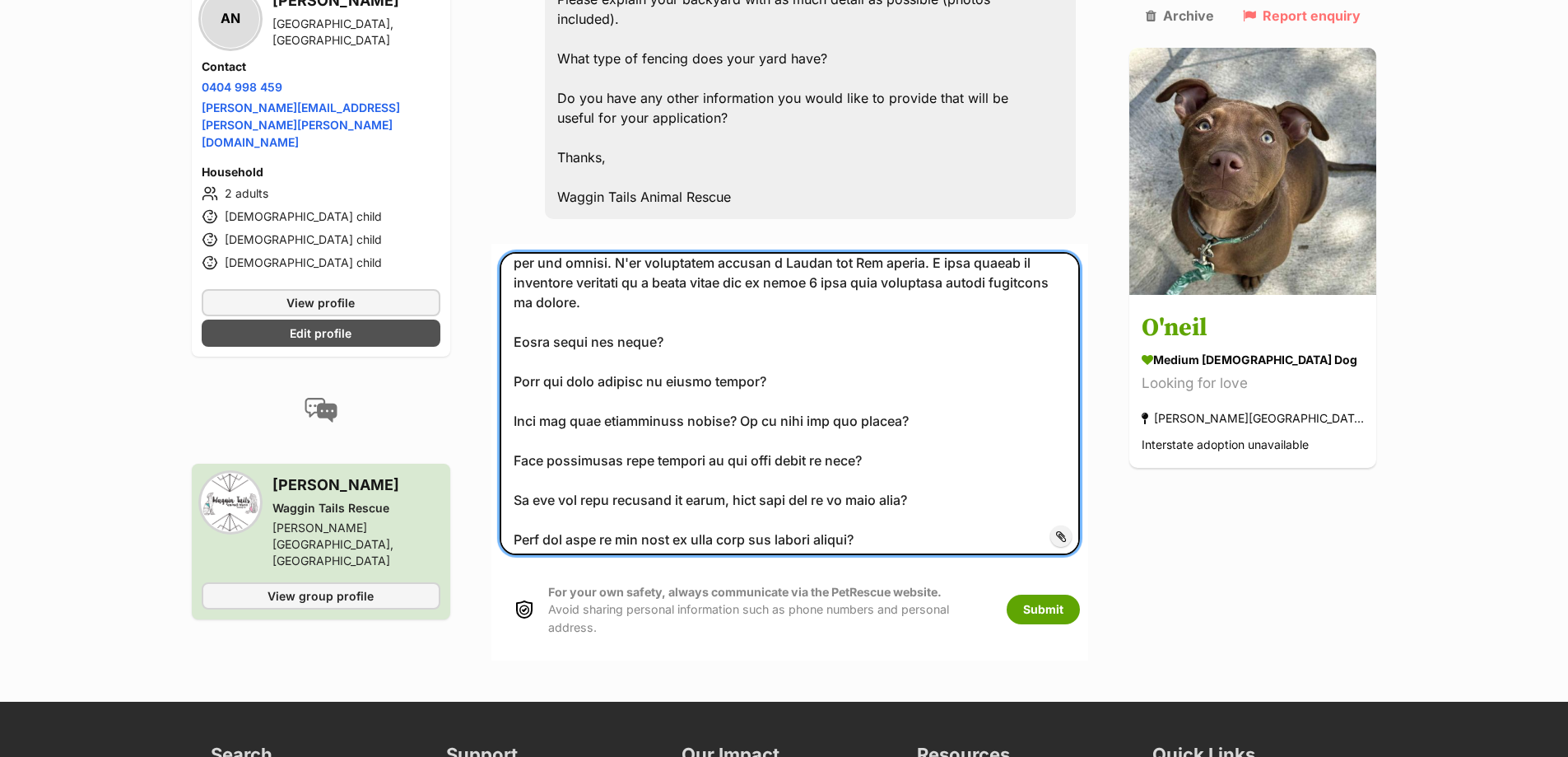
click at [714, 280] on textarea at bounding box center [790, 403] width 581 height 303
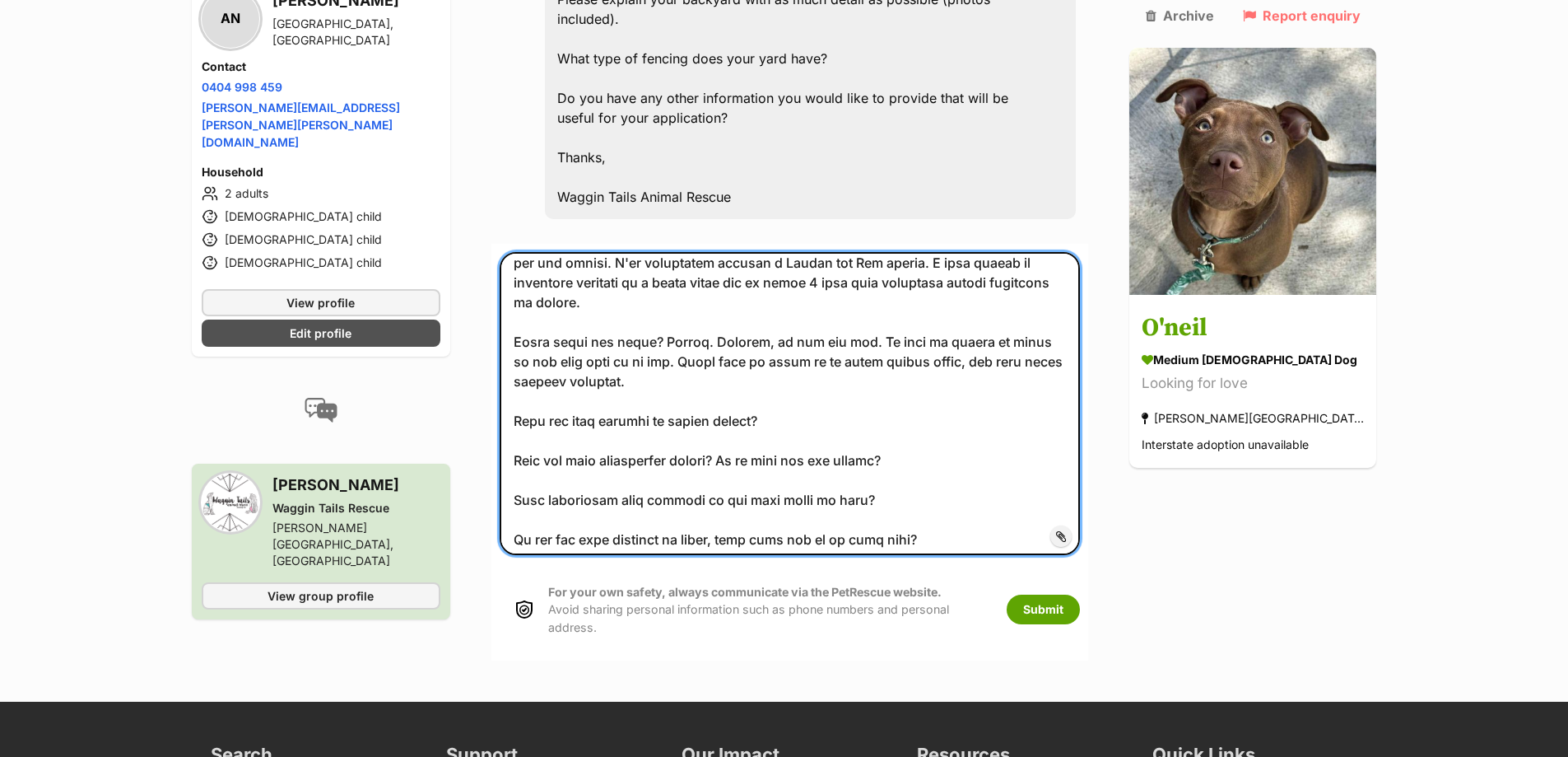
click at [837, 363] on textarea at bounding box center [790, 403] width 581 height 303
click at [1001, 359] on textarea at bounding box center [790, 403] width 581 height 303
click at [999, 366] on textarea at bounding box center [790, 403] width 581 height 303
click at [1009, 364] on textarea at bounding box center [790, 403] width 581 height 303
click at [930, 403] on textarea at bounding box center [790, 403] width 581 height 303
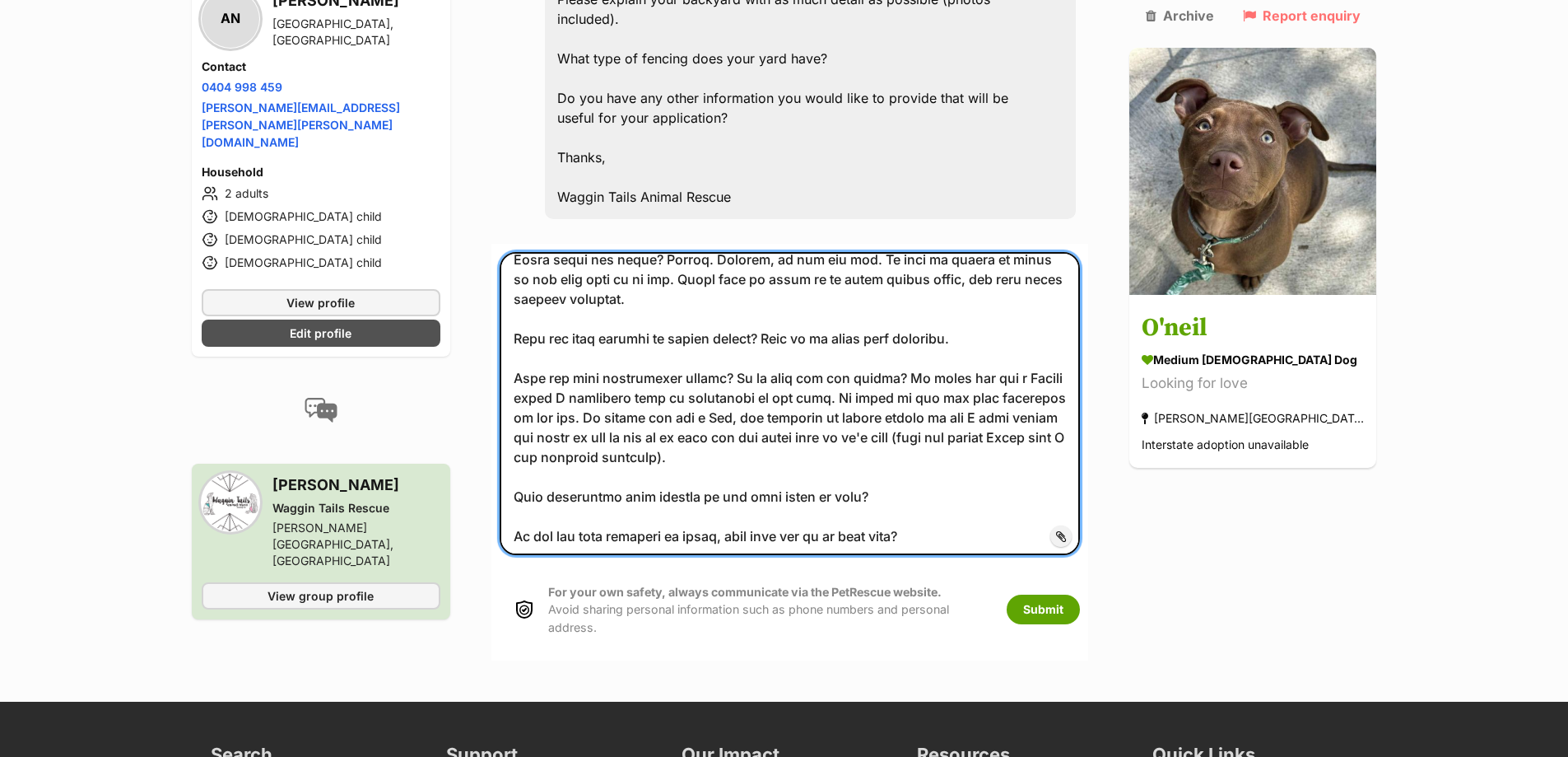
scroll to position [988, 0]
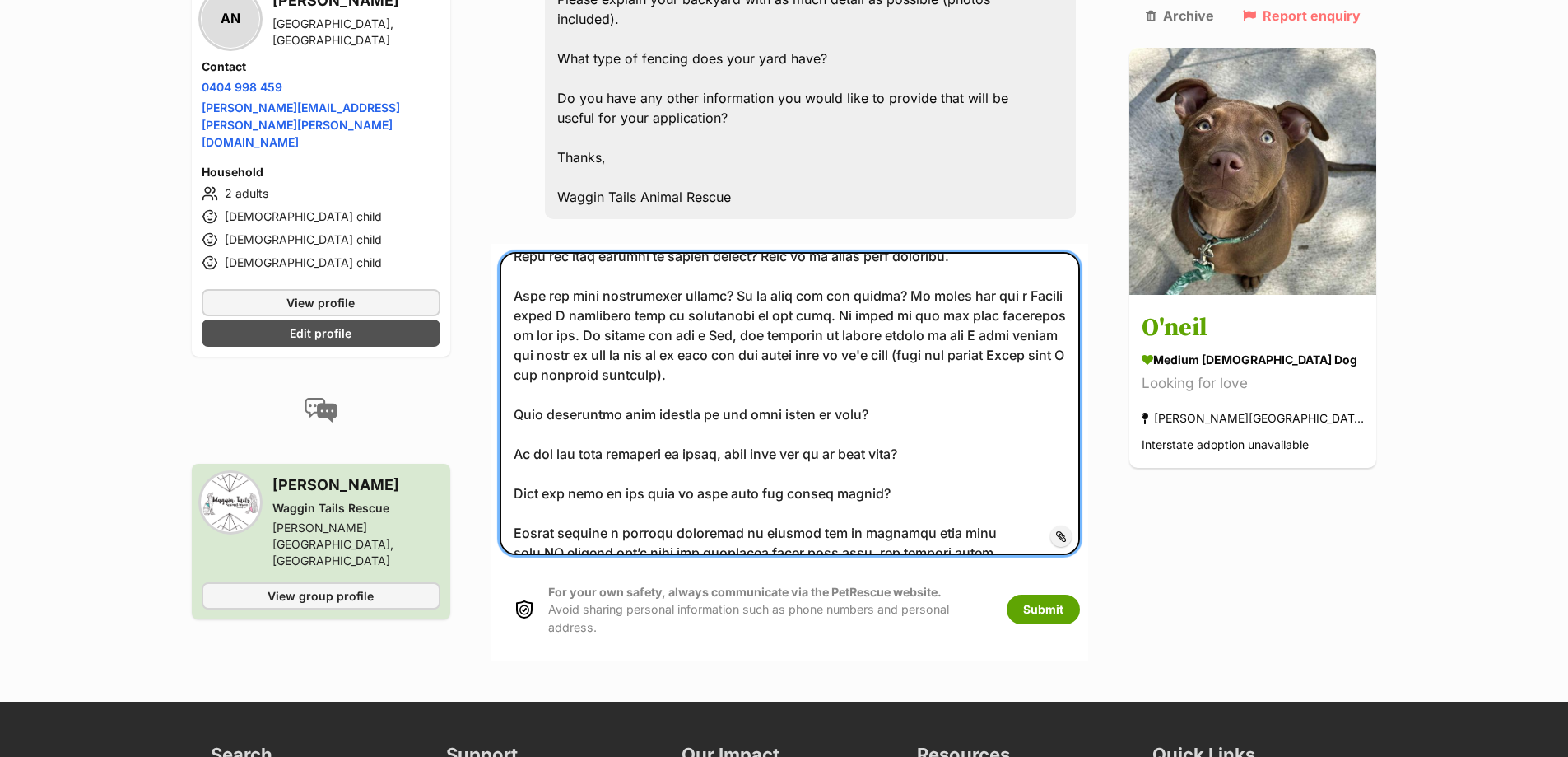
click at [906, 357] on textarea at bounding box center [790, 403] width 581 height 303
drag, startPoint x: 950, startPoint y: 392, endPoint x: 526, endPoint y: 398, distance: 424.0
click at [526, 398] on textarea at bounding box center [790, 403] width 581 height 303
click at [940, 401] on textarea at bounding box center [790, 403] width 581 height 303
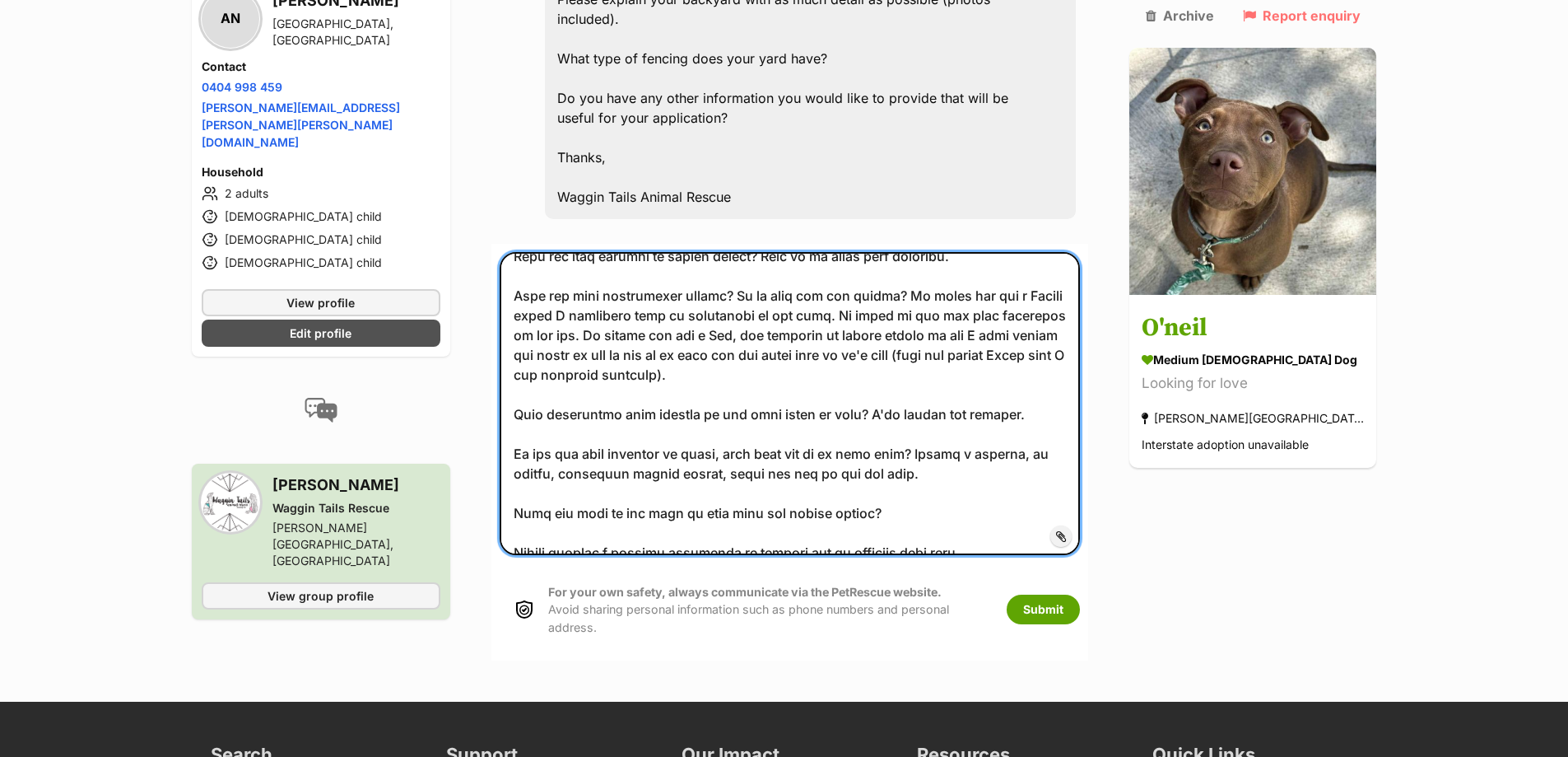
scroll to position [1070, 0]
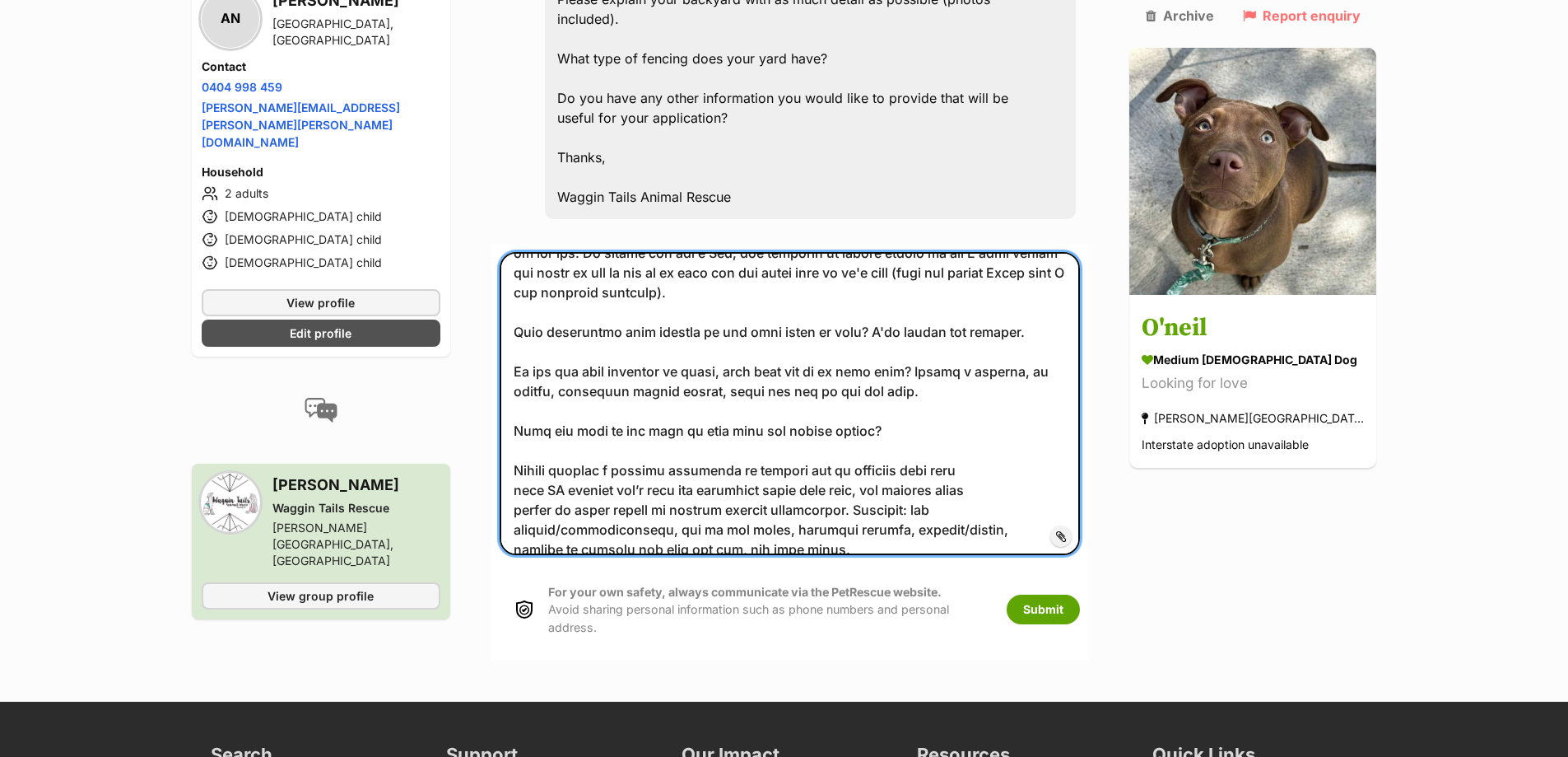
click at [955, 367] on textarea at bounding box center [790, 403] width 581 height 303
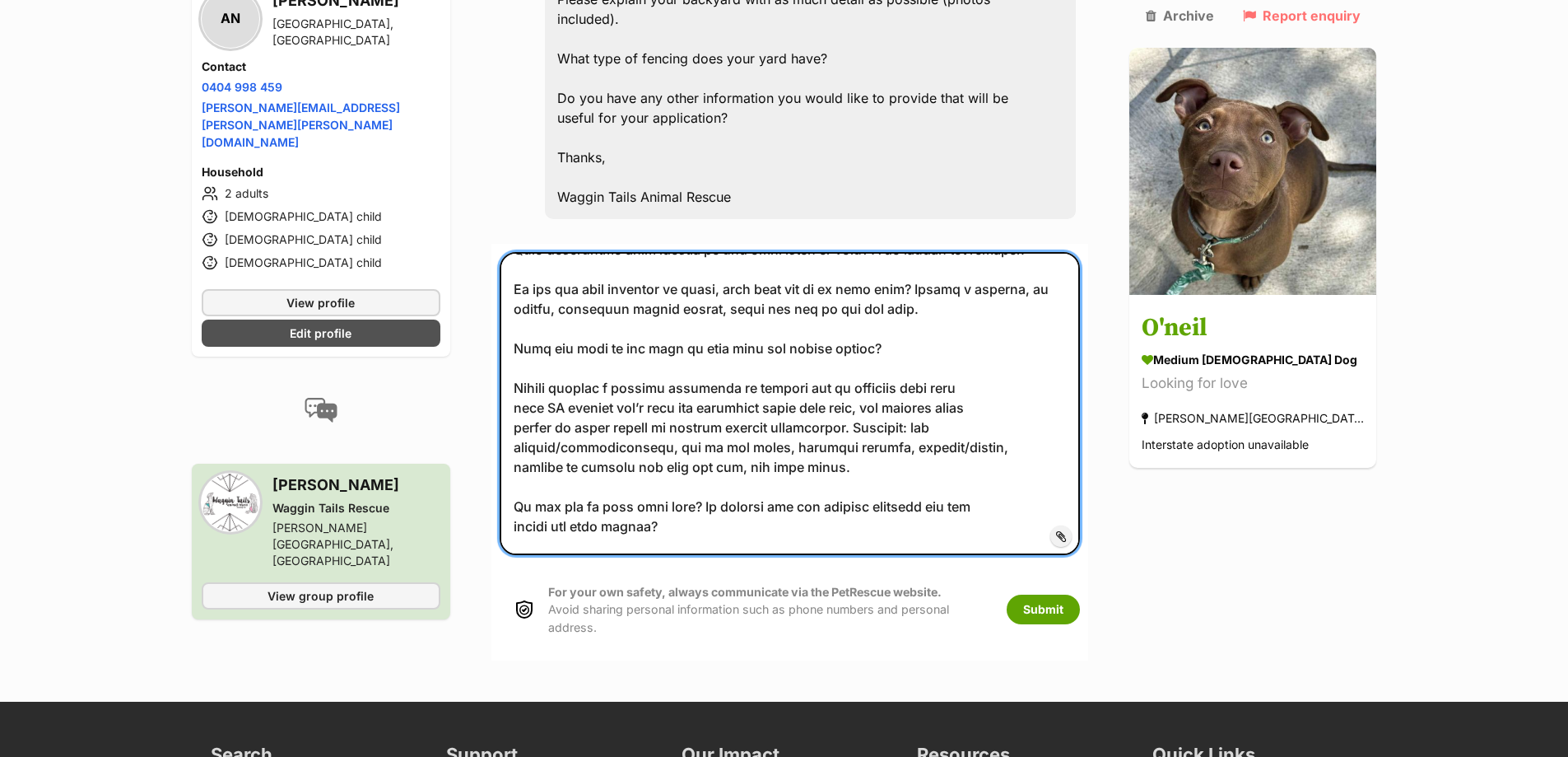
scroll to position [1235, 0]
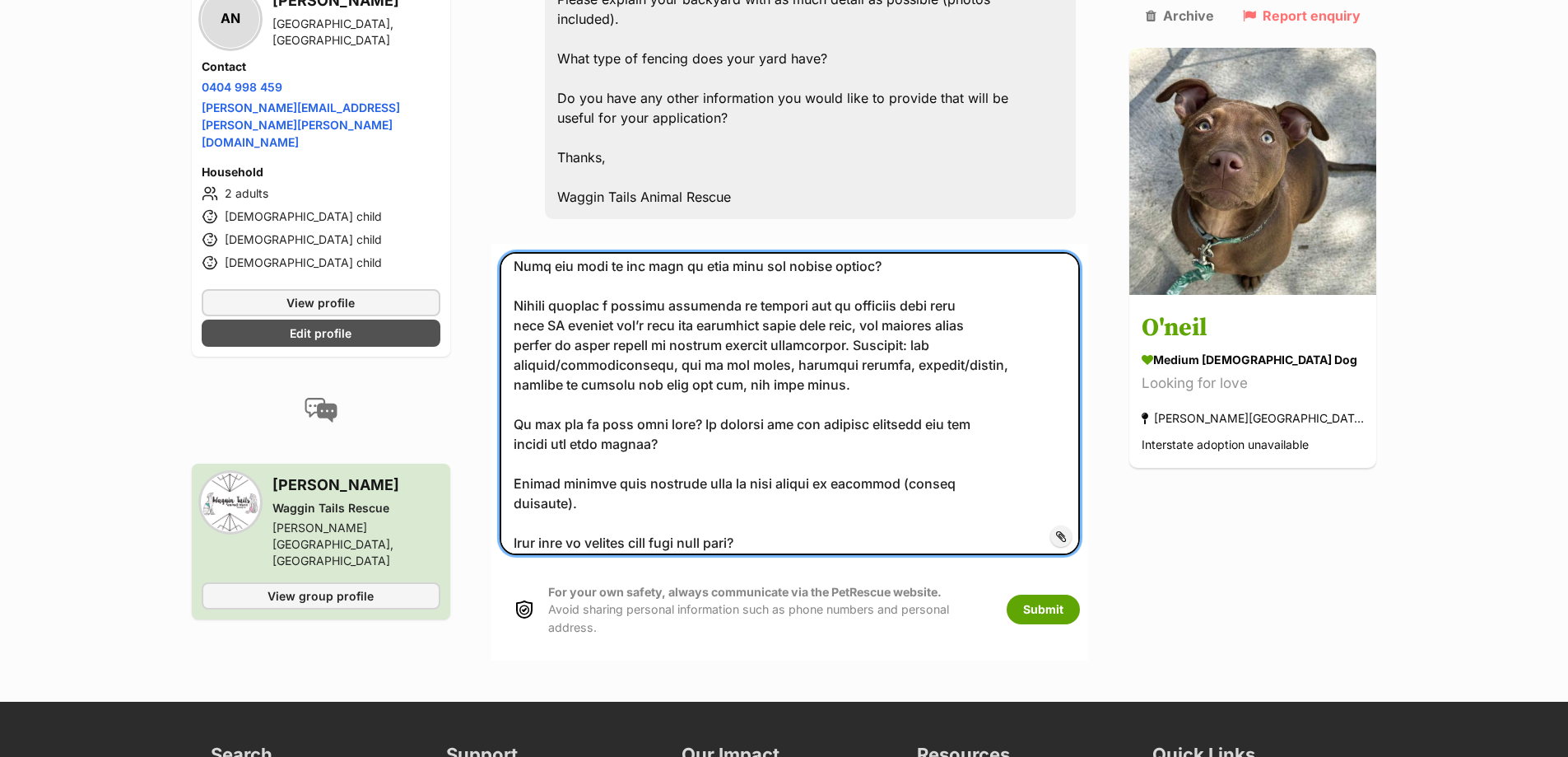
click at [695, 390] on textarea at bounding box center [790, 403] width 581 height 303
type textarea "Name: [PERSON_NAME] Age: [DEMOGRAPHIC_DATA] Address: [STREET_ADDRESS] Mobile nu…"
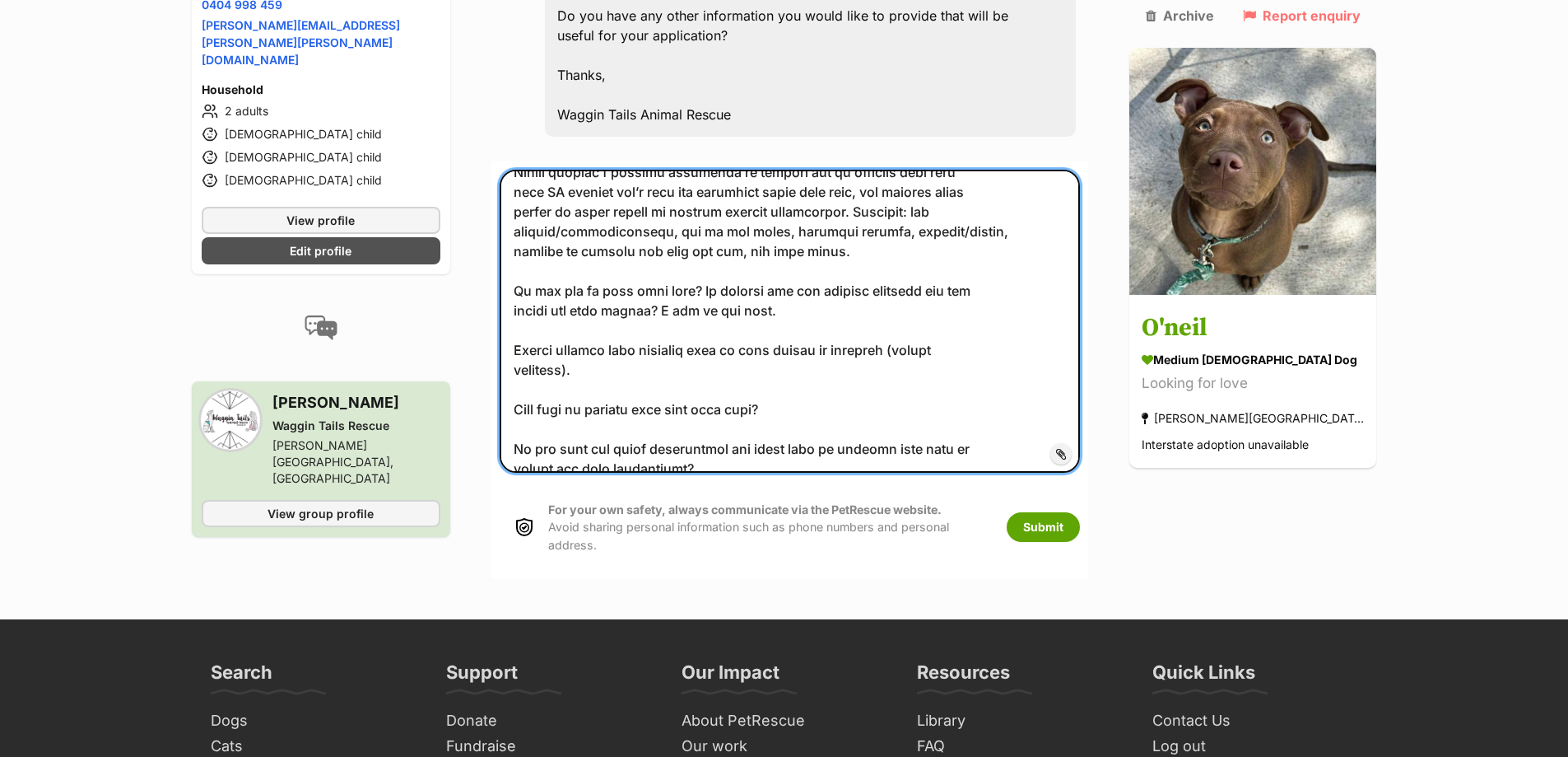
scroll to position [2388, 0]
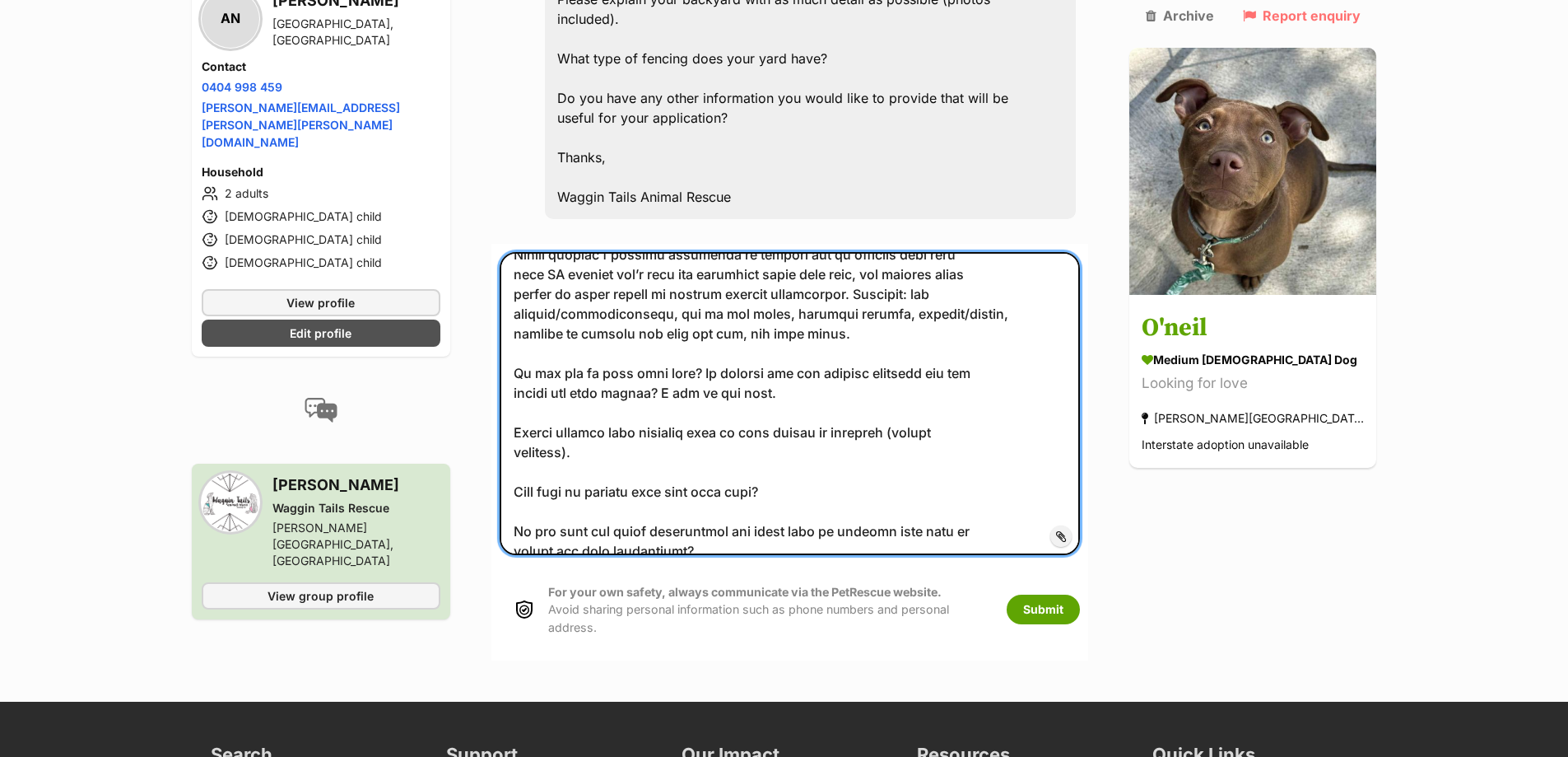
click at [662, 393] on textarea at bounding box center [790, 403] width 581 height 303
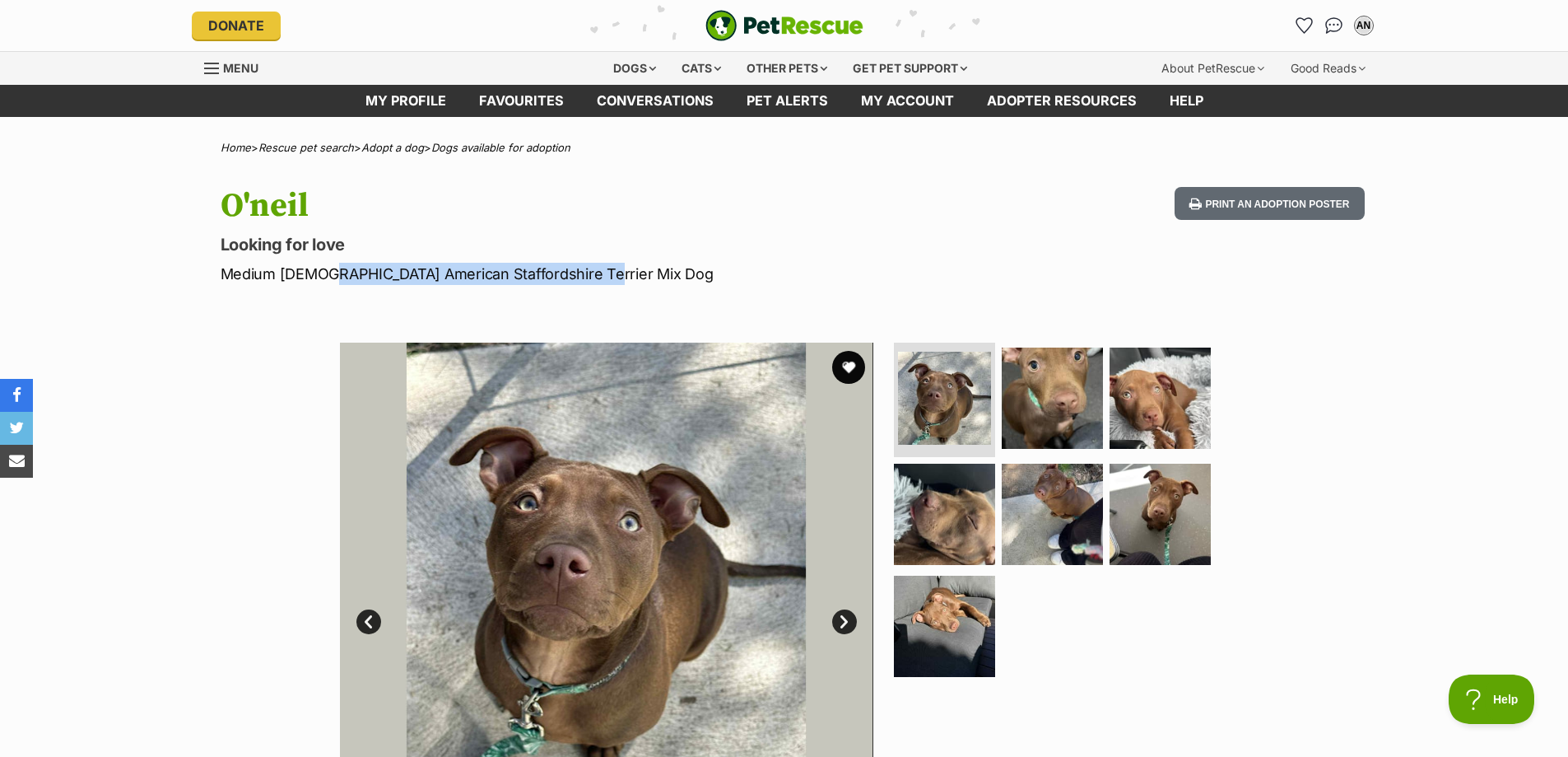
drag, startPoint x: 317, startPoint y: 273, endPoint x: 614, endPoint y: 272, distance: 297.0
click at [614, 272] on p "Medium [DEMOGRAPHIC_DATA] American Staffordshire Terrier Mix Dog" at bounding box center [568, 273] width 696 height 22
copy p "American Staffordshire Terrier Mix Dog"
